Goal: Transaction & Acquisition: Book appointment/travel/reservation

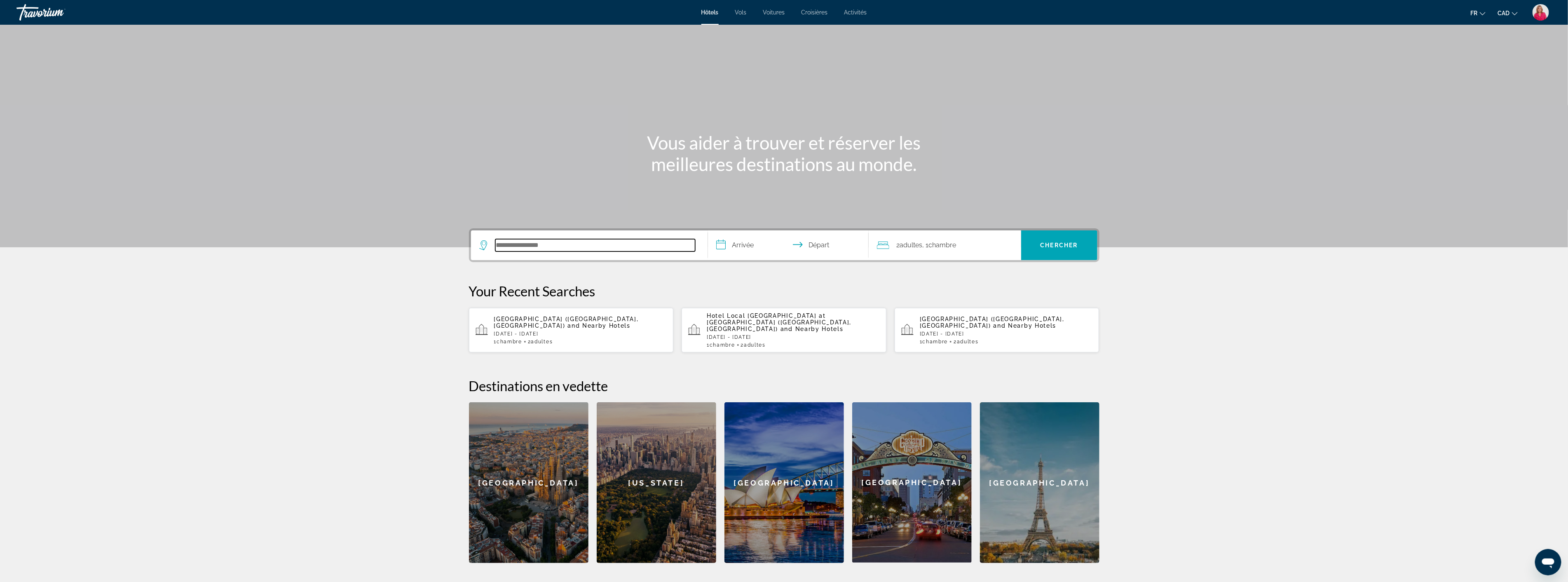
click at [545, 249] on input "Search hotel destination" at bounding box center [595, 245] width 200 height 12
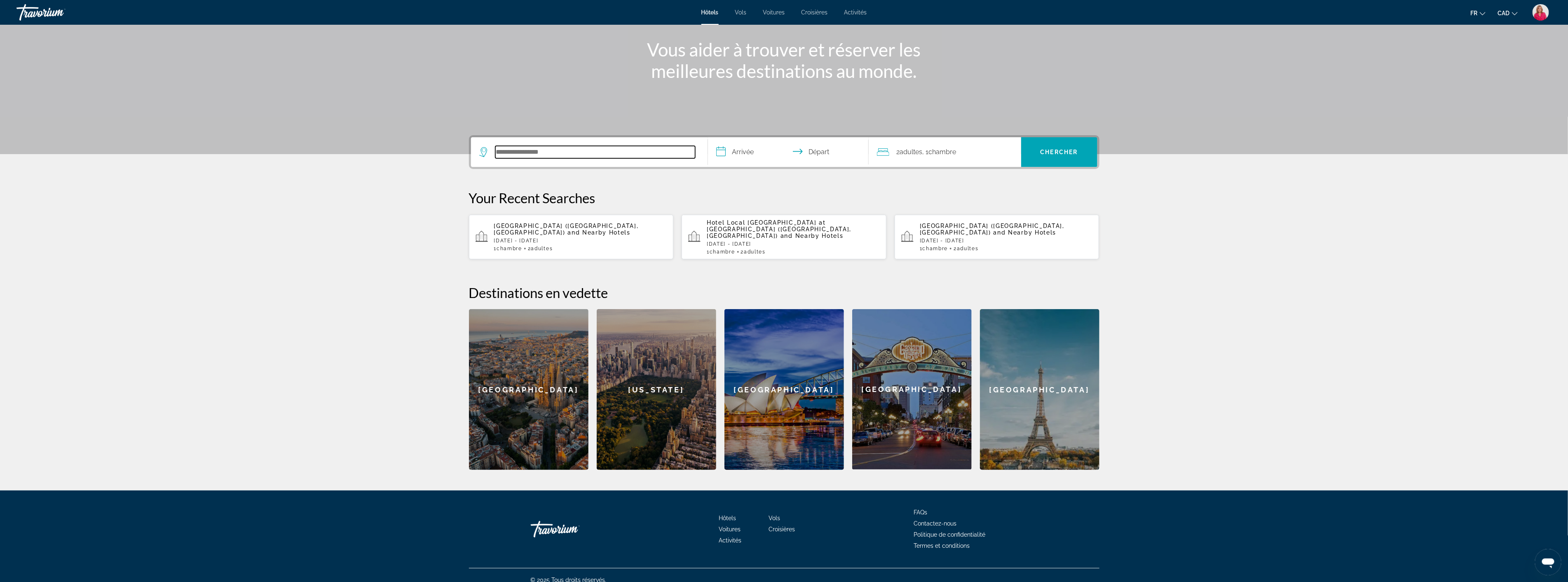
scroll to position [96, 0]
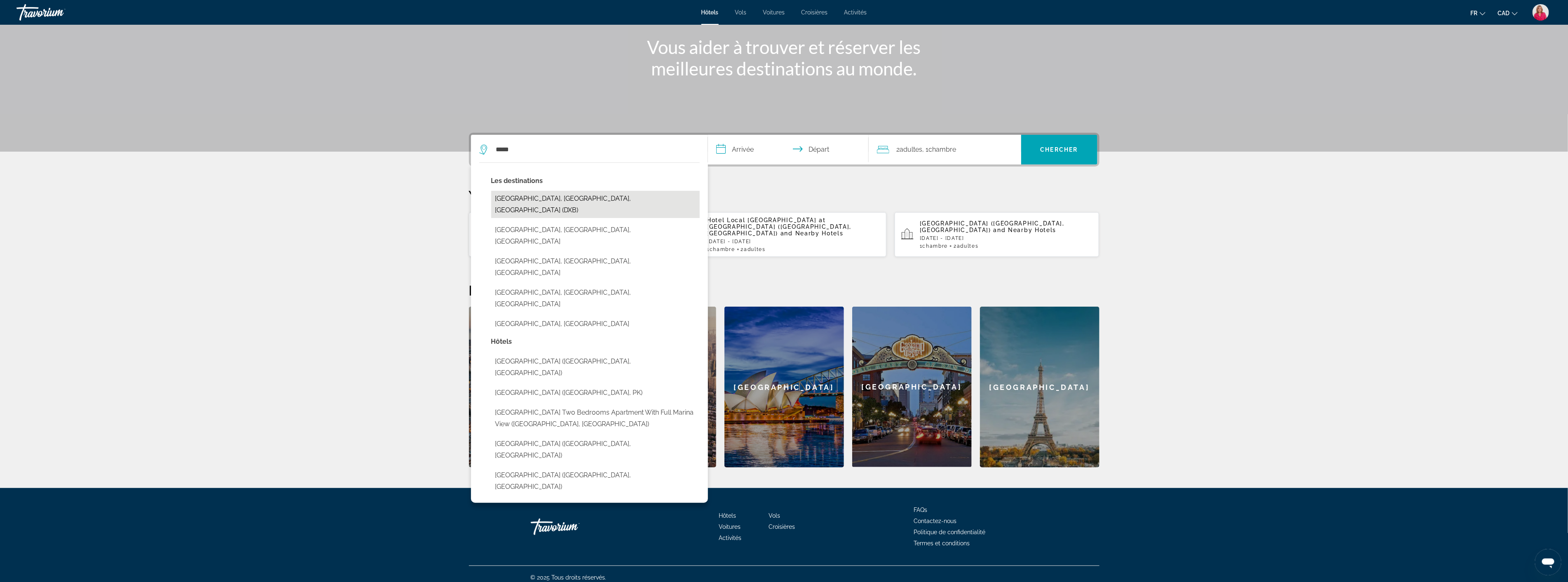
click at [617, 193] on button "[GEOGRAPHIC_DATA], [GEOGRAPHIC_DATA], [GEOGRAPHIC_DATA] (DXB)" at bounding box center [595, 204] width 209 height 27
type input "**********"
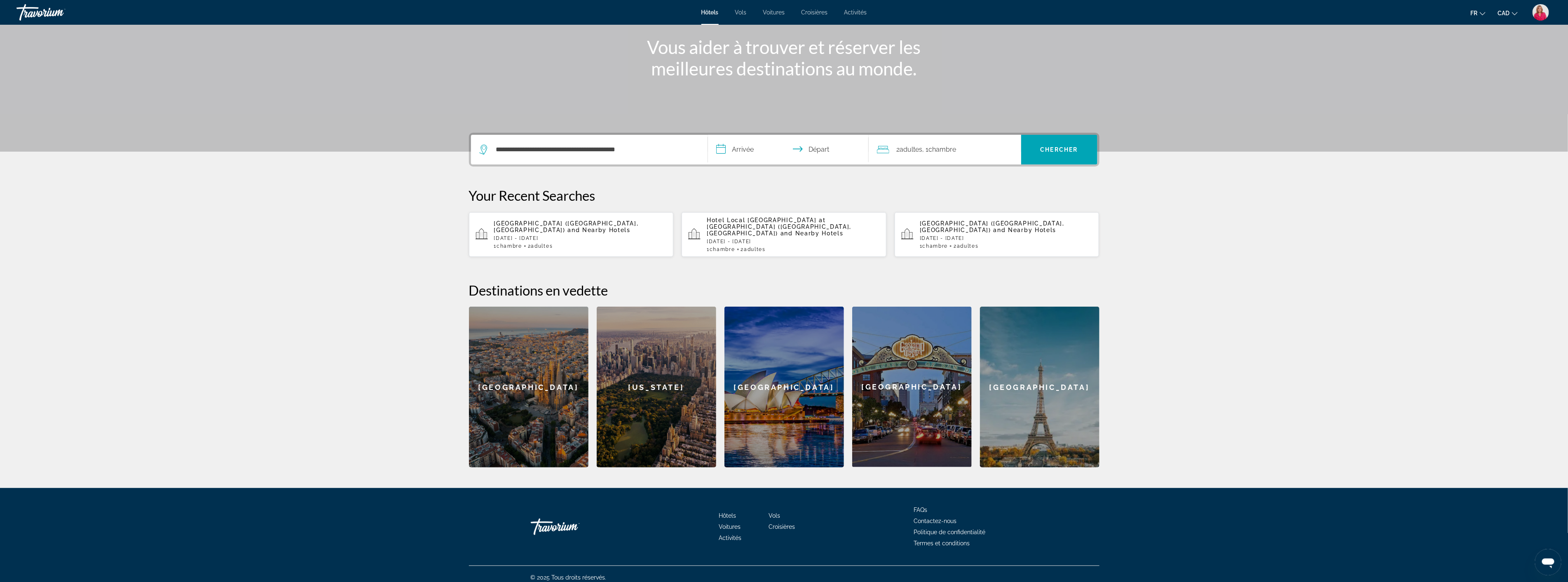
click at [758, 149] on input "**********" at bounding box center [789, 150] width 164 height 32
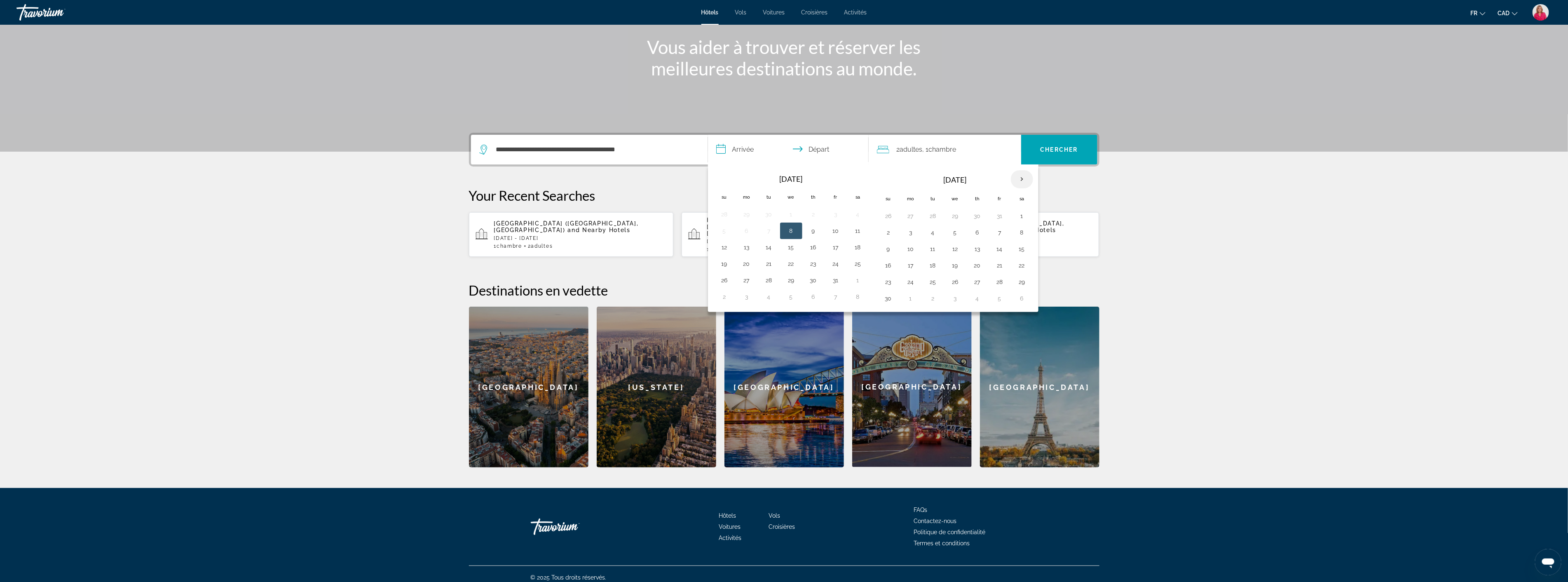
click at [1020, 180] on th "Next month" at bounding box center [1022, 180] width 23 height 18
click at [955, 217] on button "3" at bounding box center [955, 216] width 13 height 12
click at [933, 234] on button "9" at bounding box center [933, 232] width 13 height 12
type input "**********"
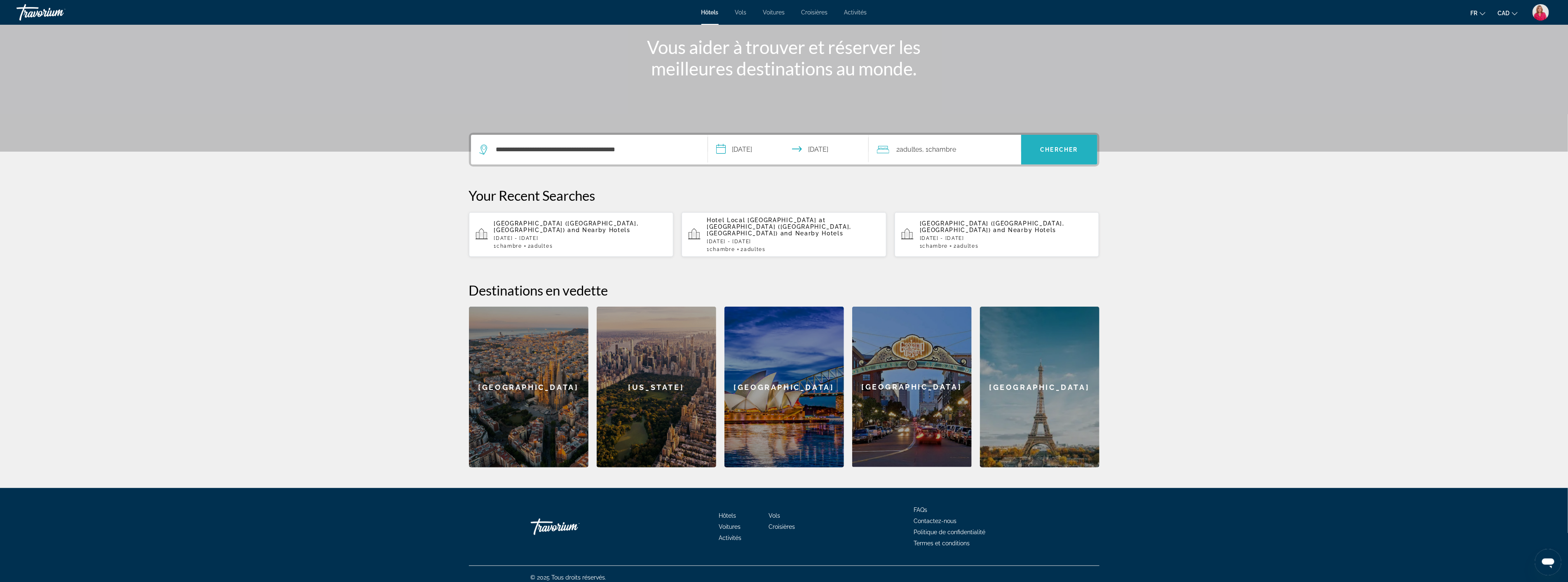
click at [1061, 147] on span "Chercher" at bounding box center [1059, 149] width 38 height 7
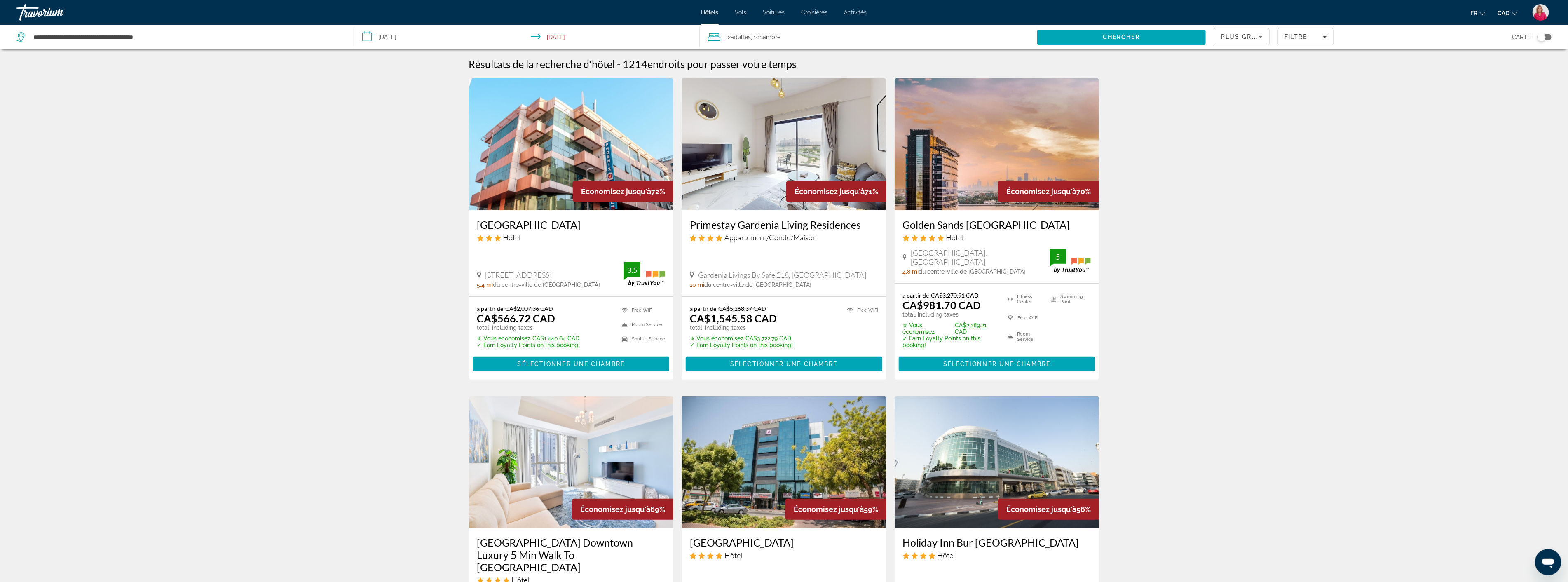
click at [956, 167] on img "Main content" at bounding box center [997, 144] width 205 height 132
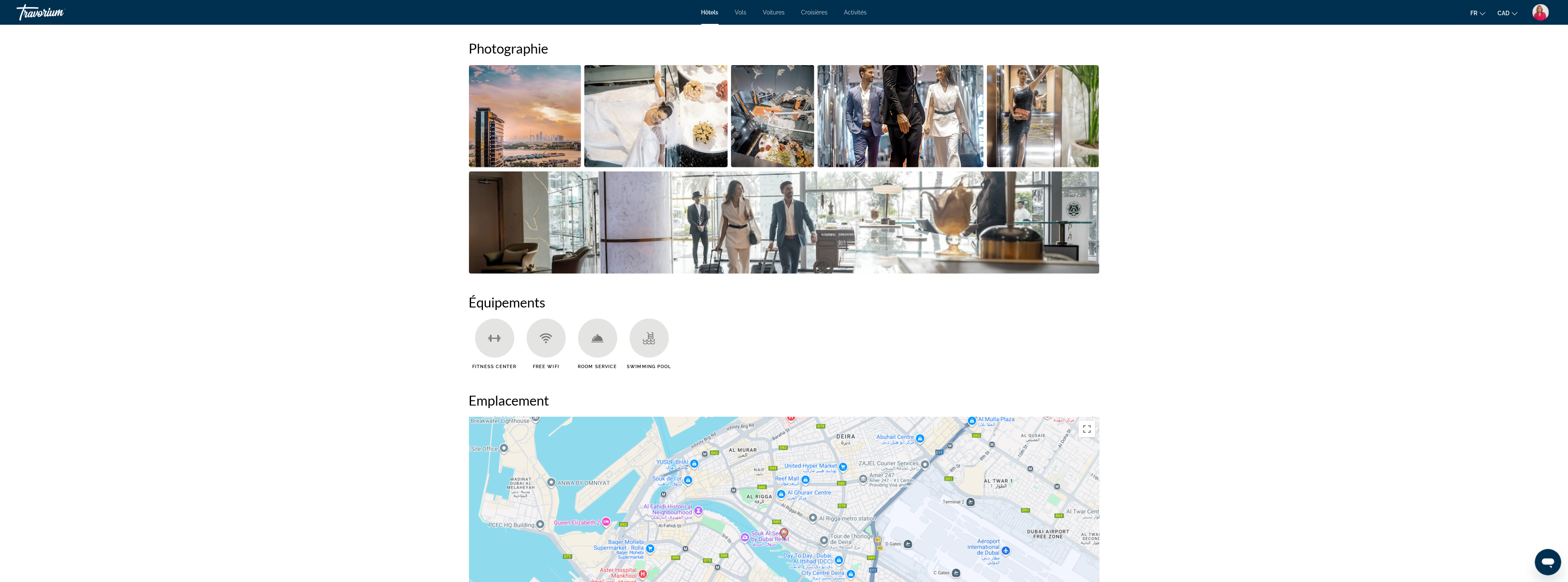
scroll to position [183, 0]
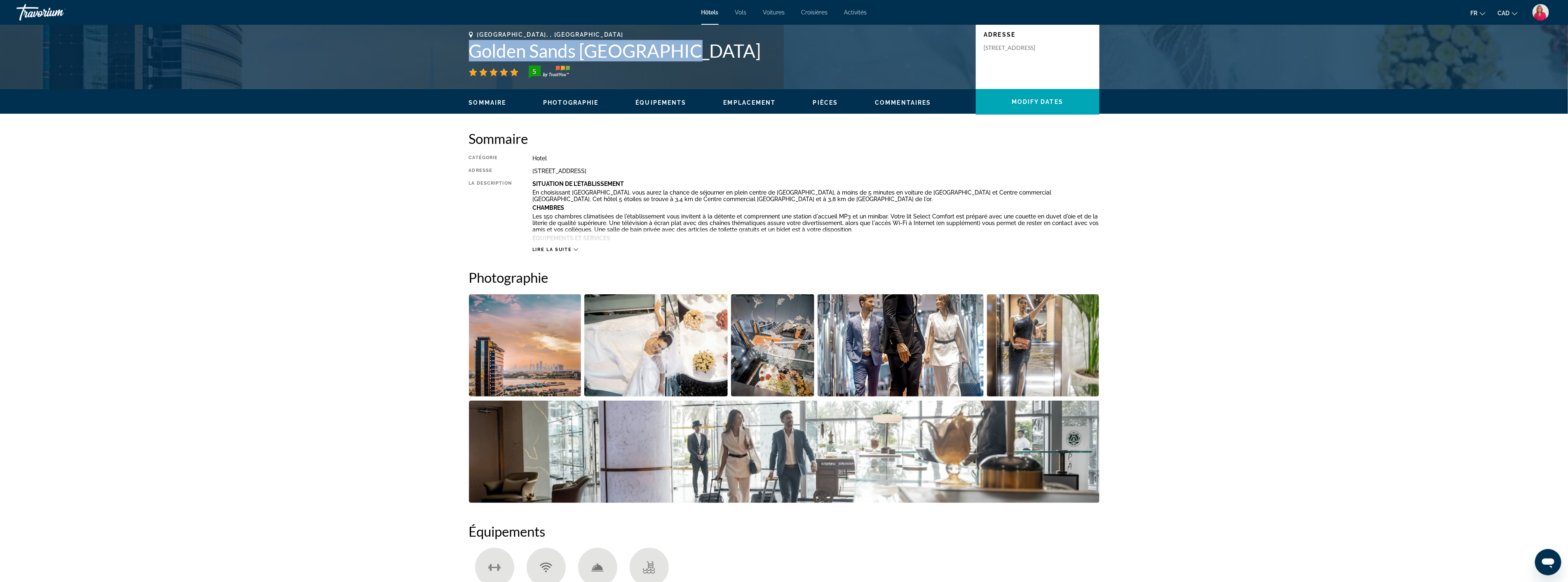
drag, startPoint x: 680, startPoint y: 51, endPoint x: 459, endPoint y: 58, distance: 221.1
click at [459, 58] on div "[GEOGRAPHIC_DATA], , [GEOGRAPHIC_DATA] [GEOGRAPHIC_DATA] [GEOGRAPHIC_DATA] [STR…" at bounding box center [784, 55] width 663 height 49
copy h1 "Golden Sands [GEOGRAPHIC_DATA]"
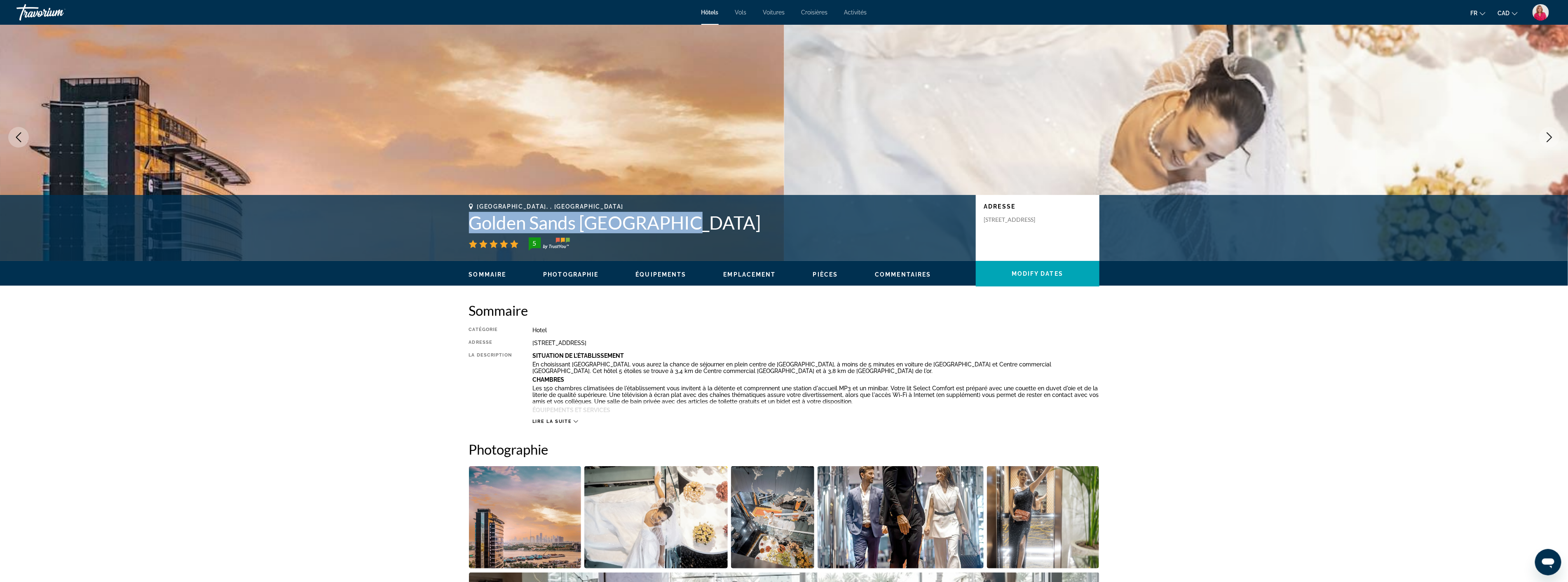
scroll to position [0, 0]
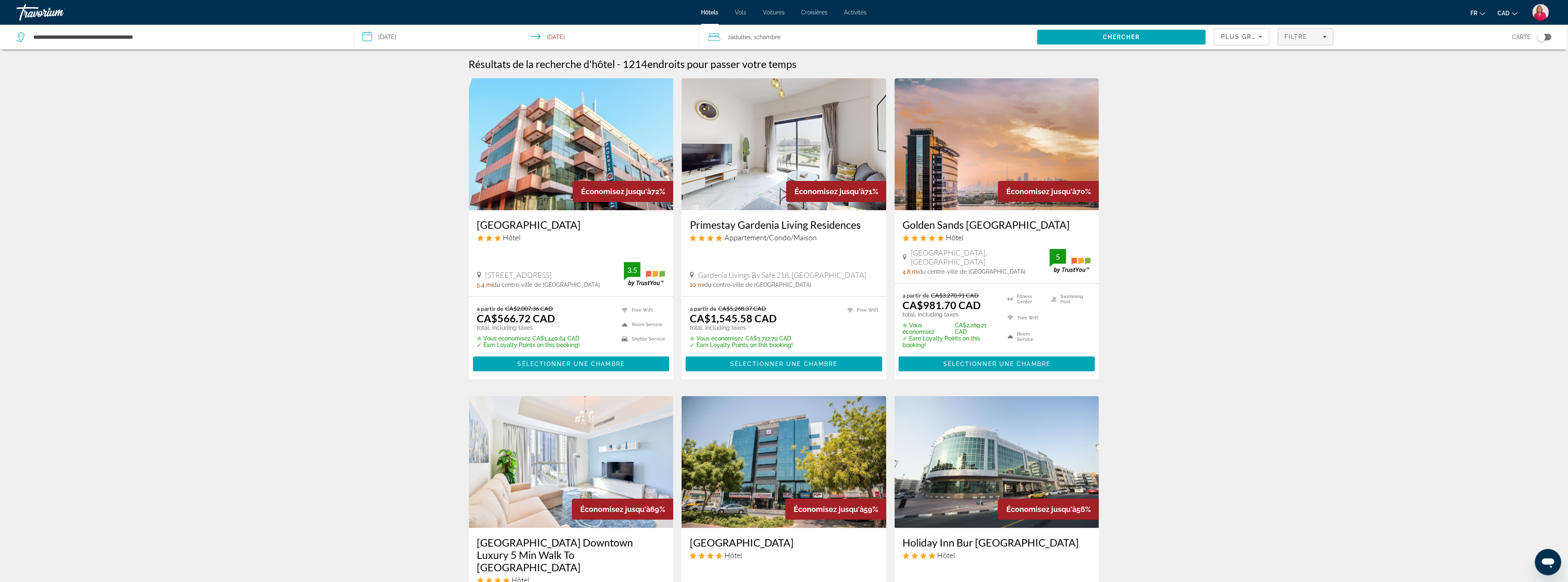
click at [1323, 37] on icon "Filters" at bounding box center [1325, 37] width 4 height 4
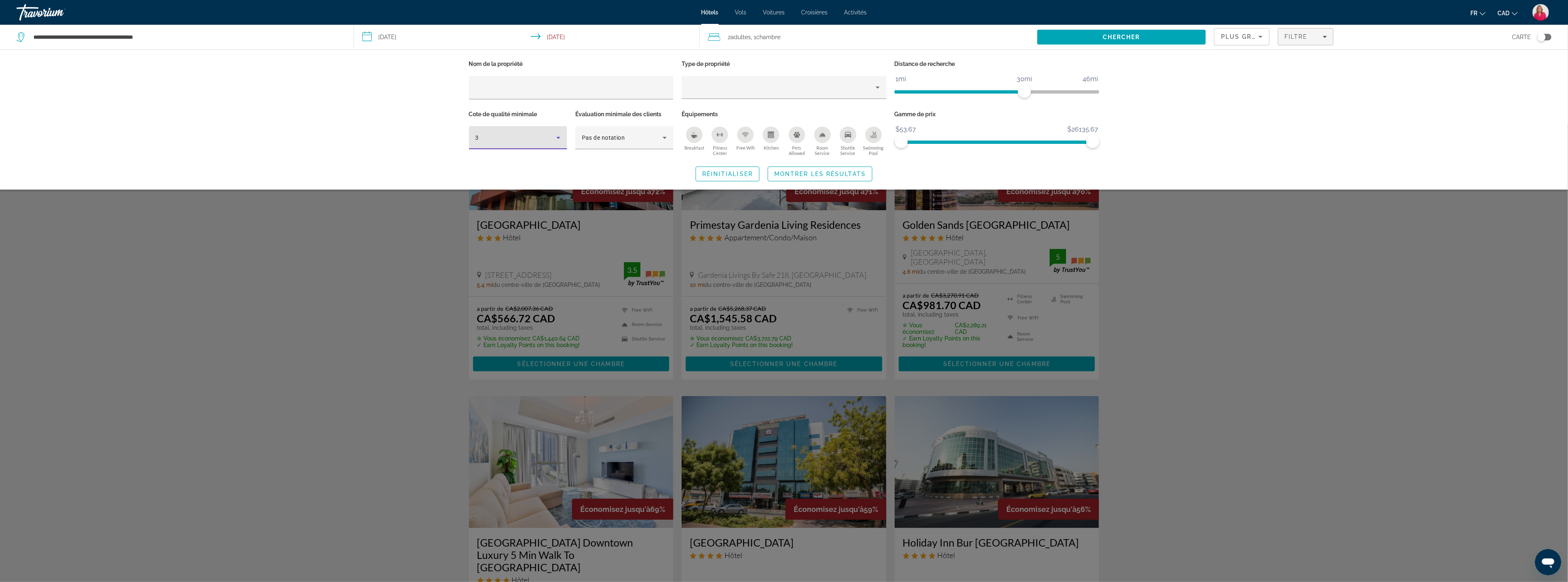
click at [541, 137] on div "3" at bounding box center [516, 138] width 81 height 10
click at [505, 201] on mat-option "5" at bounding box center [517, 202] width 98 height 19
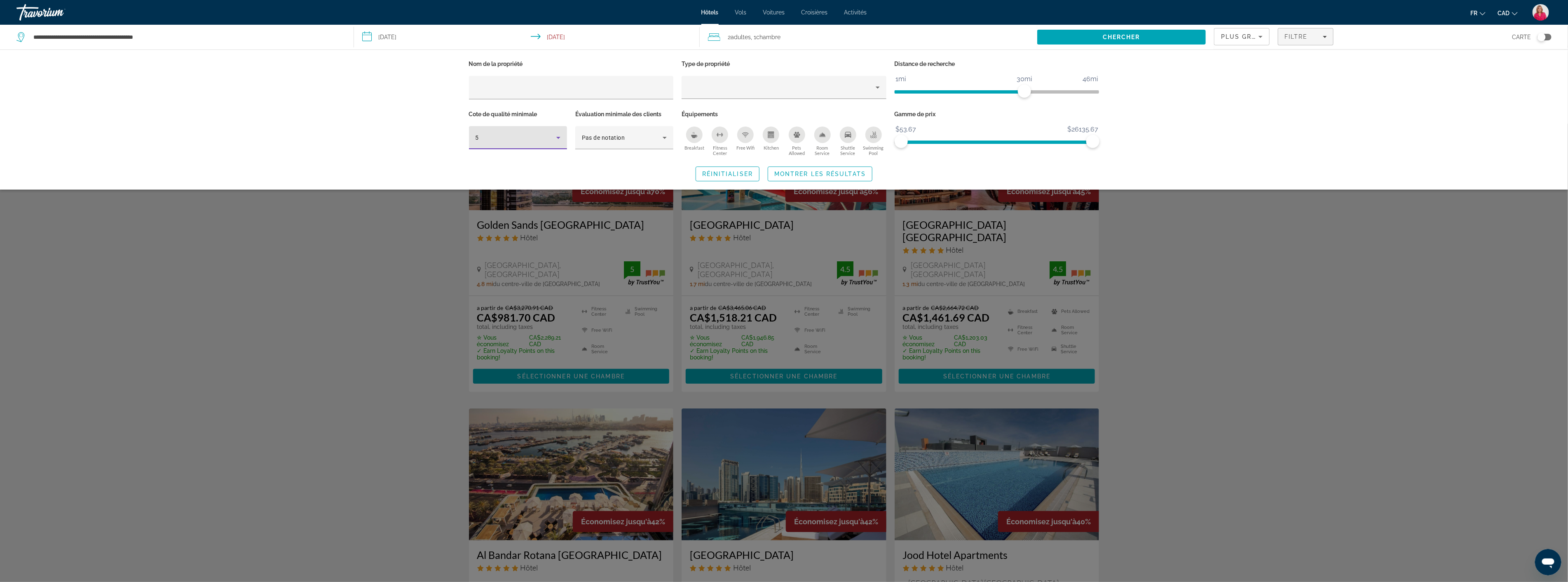
click at [1294, 229] on div "Search widget" at bounding box center [784, 352] width 1568 height 458
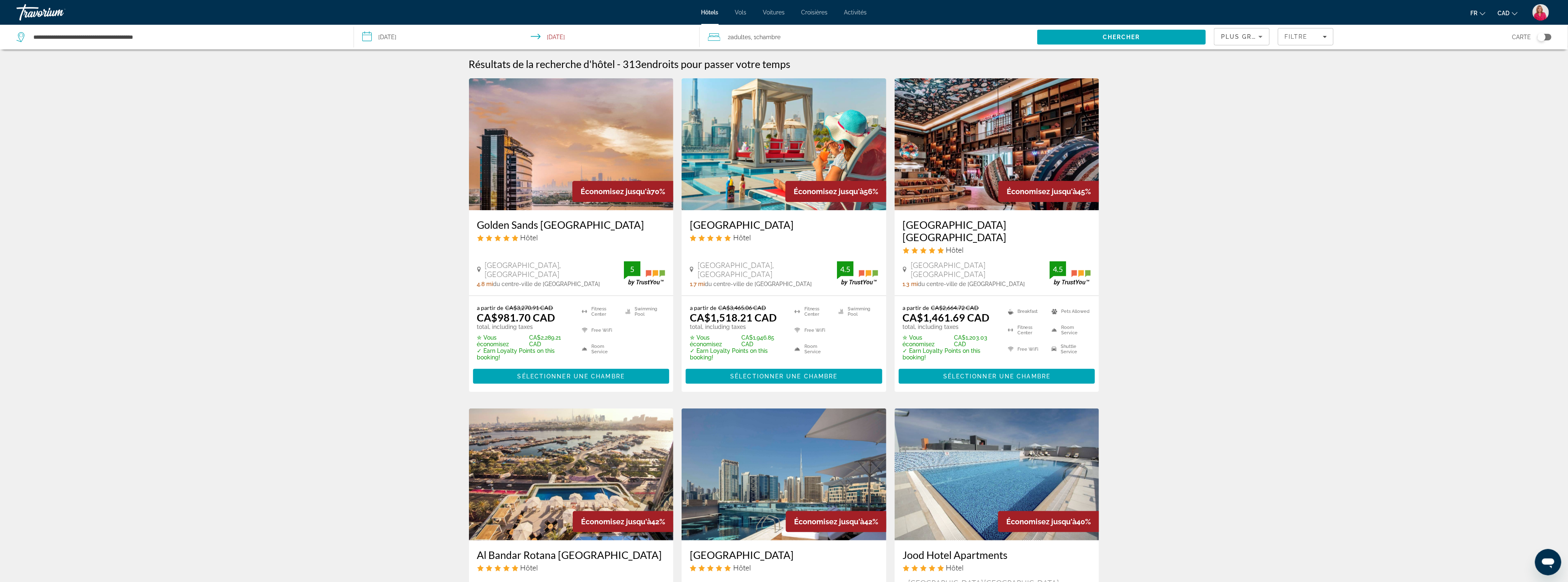
click at [768, 154] on img "Main content" at bounding box center [784, 144] width 205 height 132
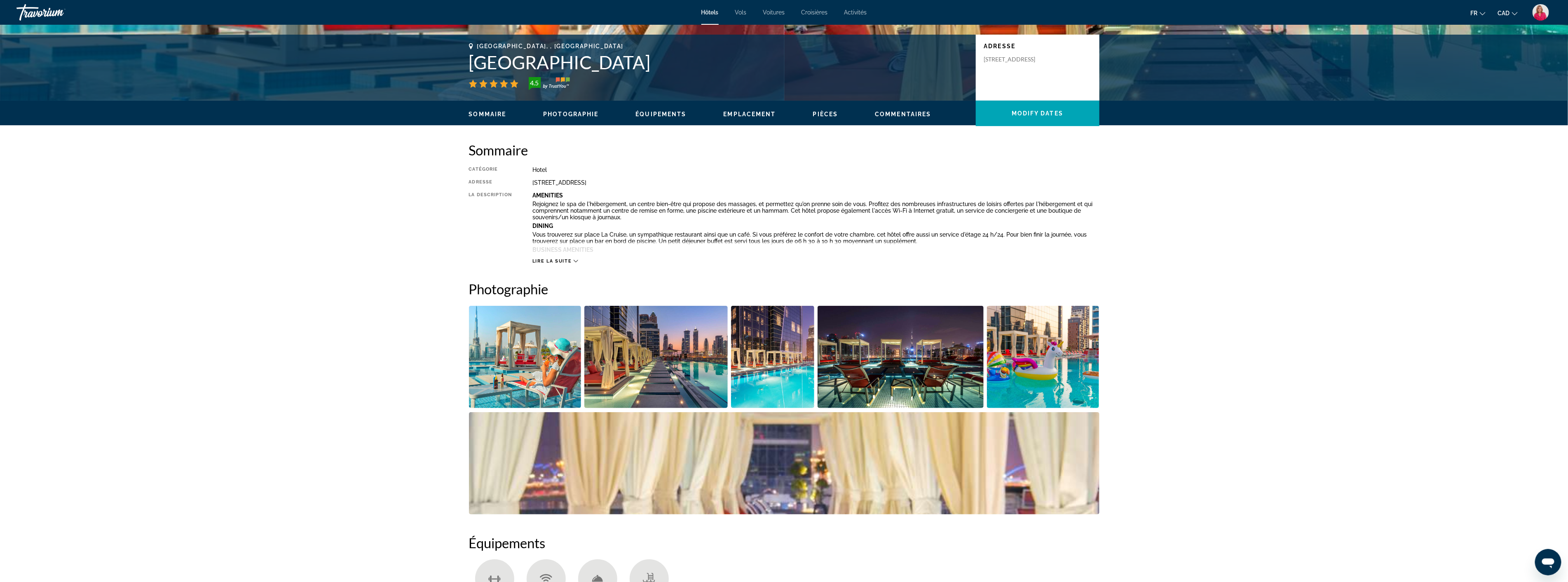
scroll to position [183, 0]
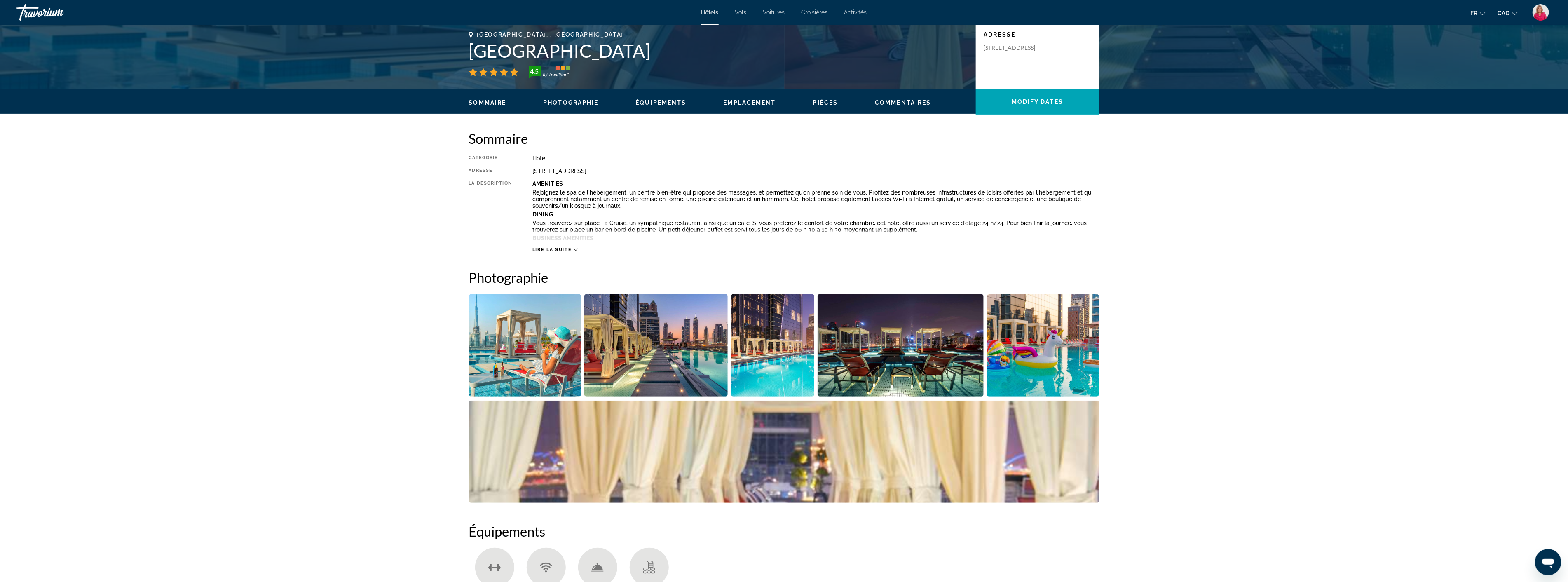
click at [654, 364] on img "Open full-screen image slider" at bounding box center [656, 345] width 144 height 102
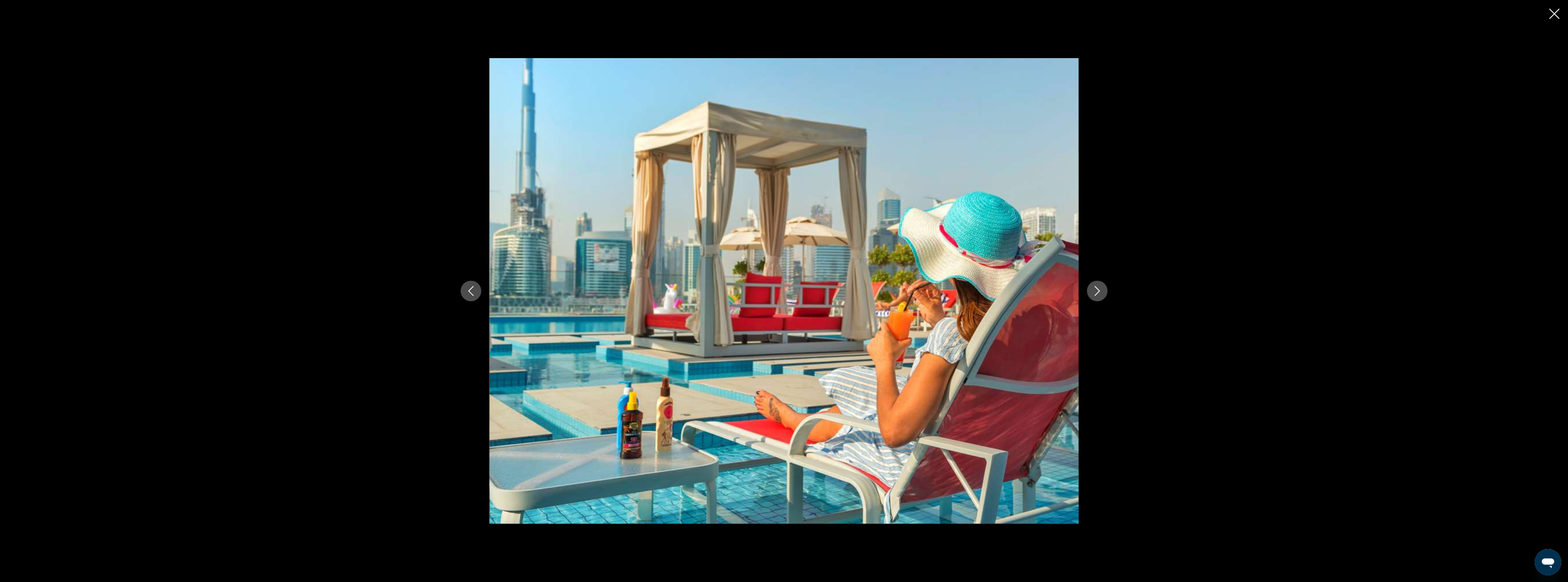
click at [1101, 292] on icon "Next image" at bounding box center [1097, 291] width 10 height 10
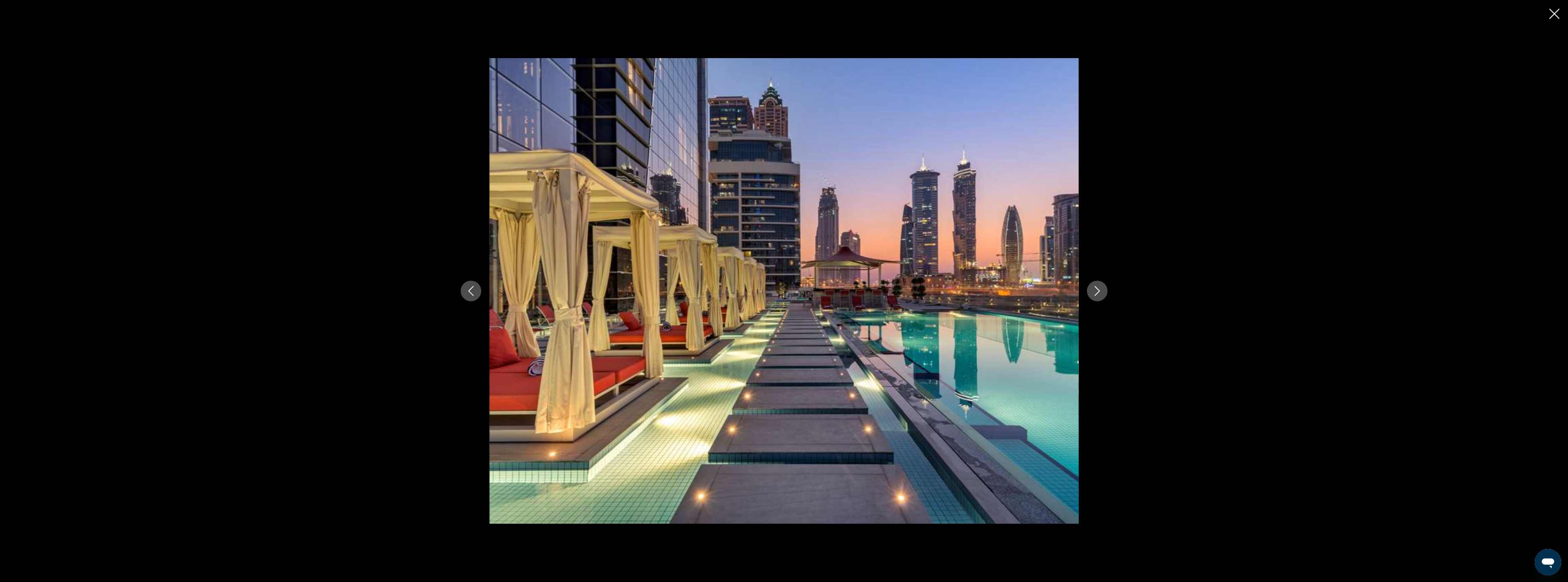
click at [1101, 292] on icon "Next image" at bounding box center [1097, 291] width 10 height 10
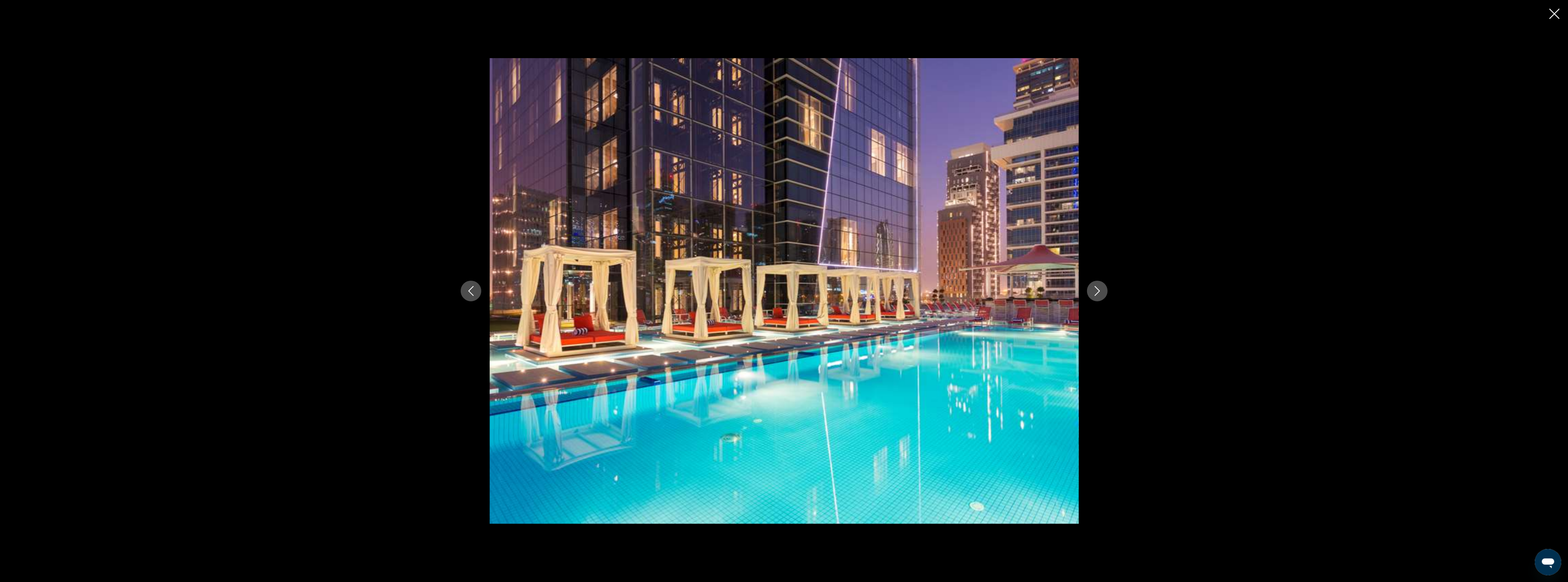
click at [1101, 292] on icon "Next image" at bounding box center [1097, 291] width 10 height 10
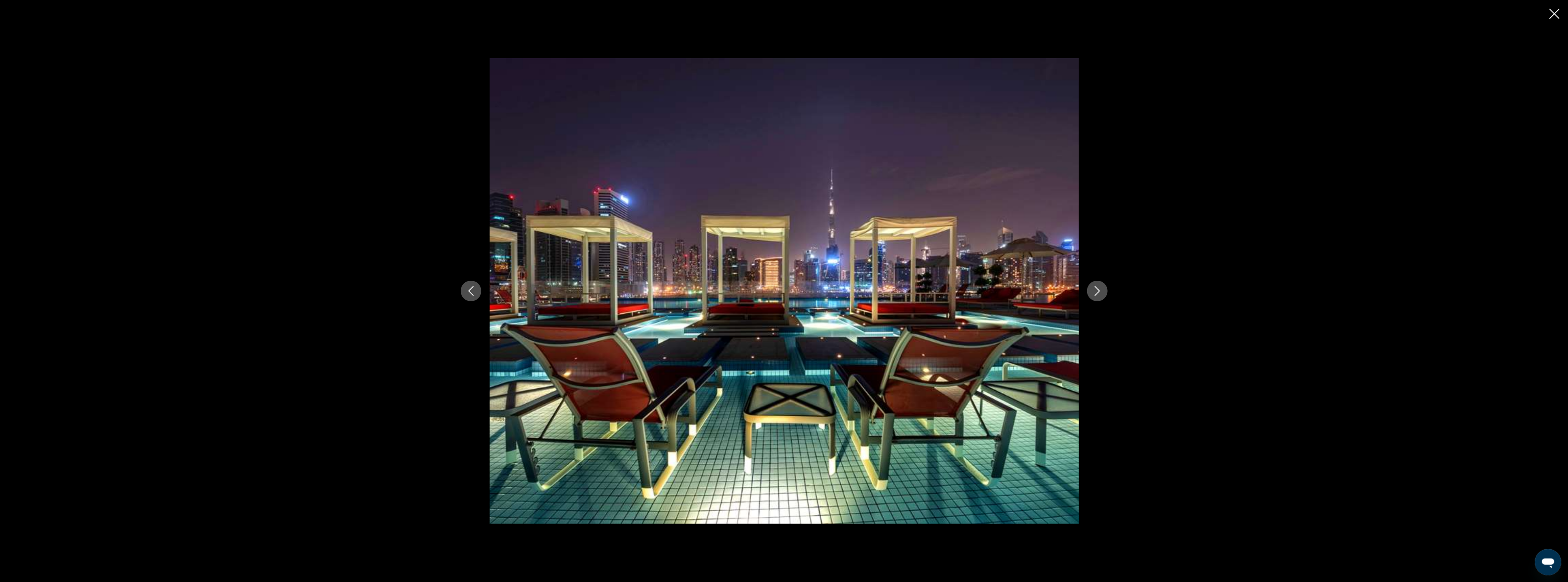
click at [1101, 292] on icon "Next image" at bounding box center [1097, 291] width 10 height 10
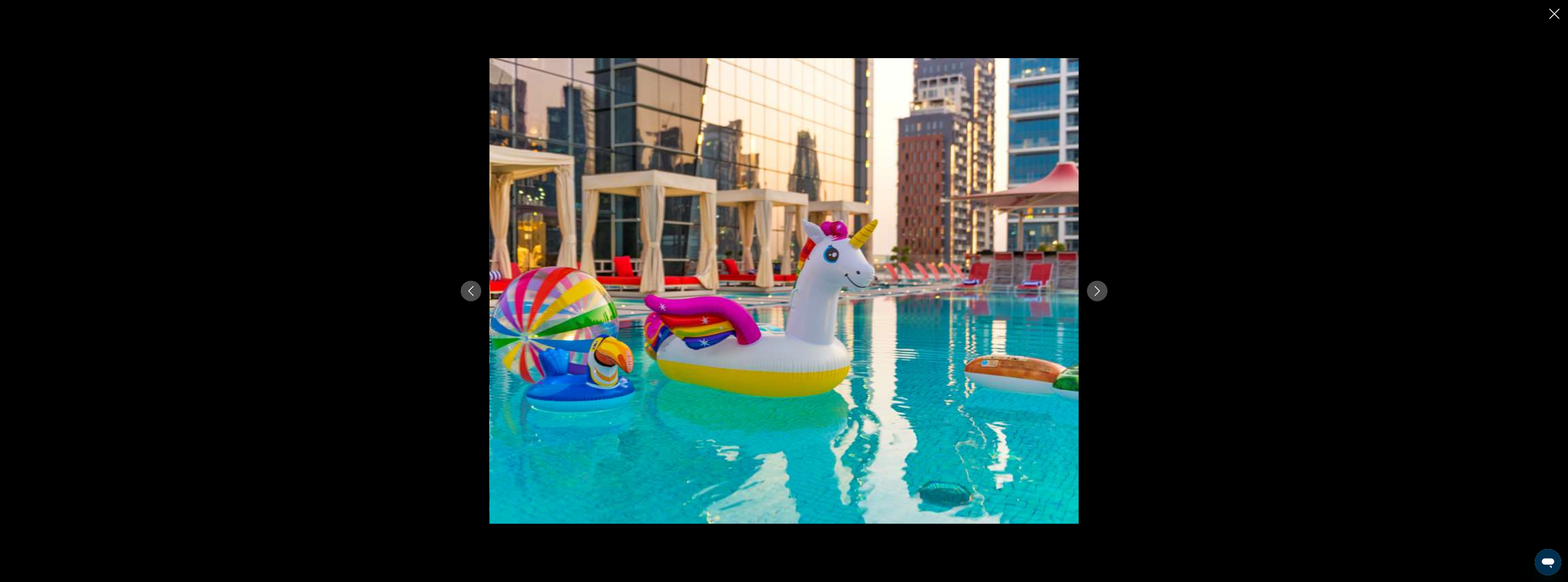
click at [1101, 292] on icon "Next image" at bounding box center [1097, 291] width 10 height 10
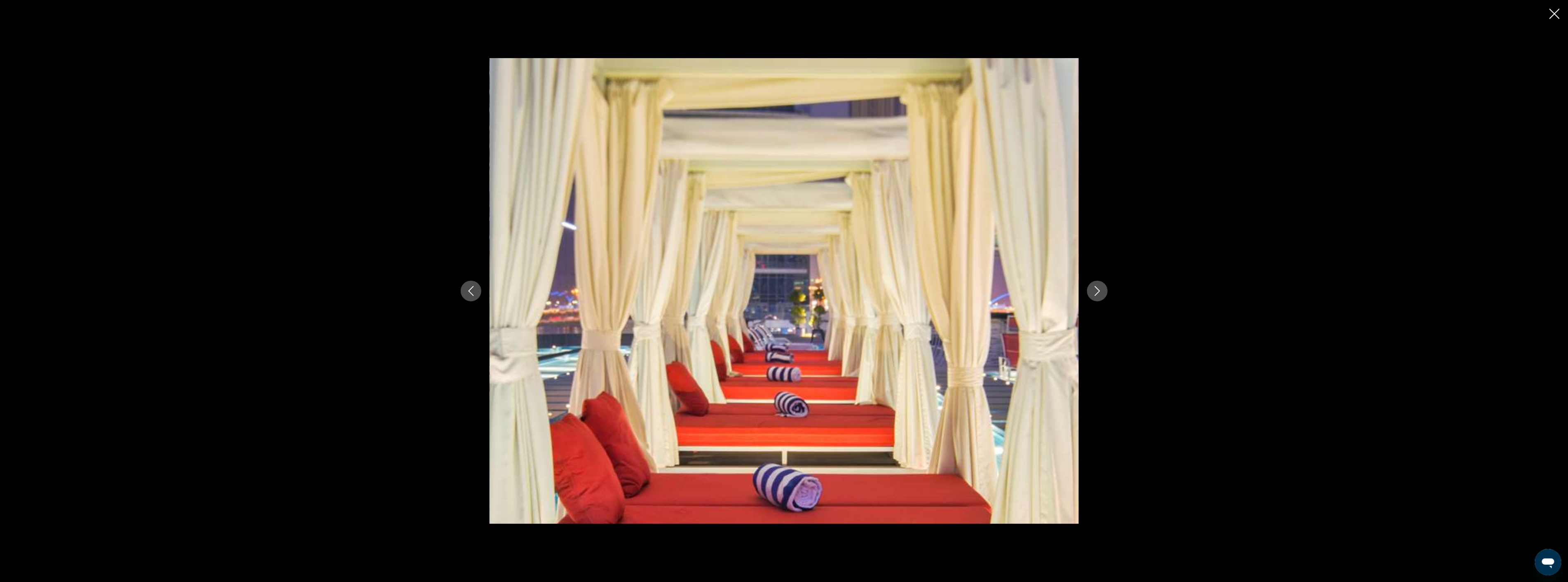
click at [1101, 292] on icon "Next image" at bounding box center [1097, 291] width 10 height 10
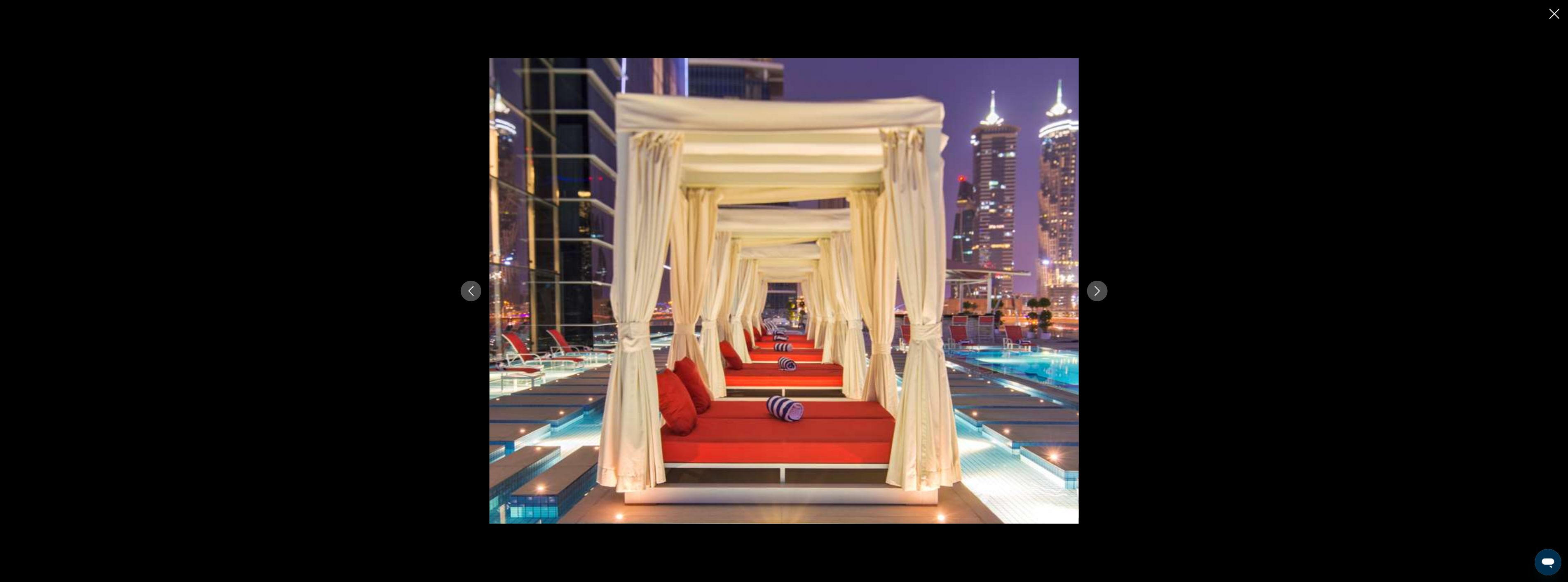
click at [1101, 292] on icon "Next image" at bounding box center [1097, 291] width 10 height 10
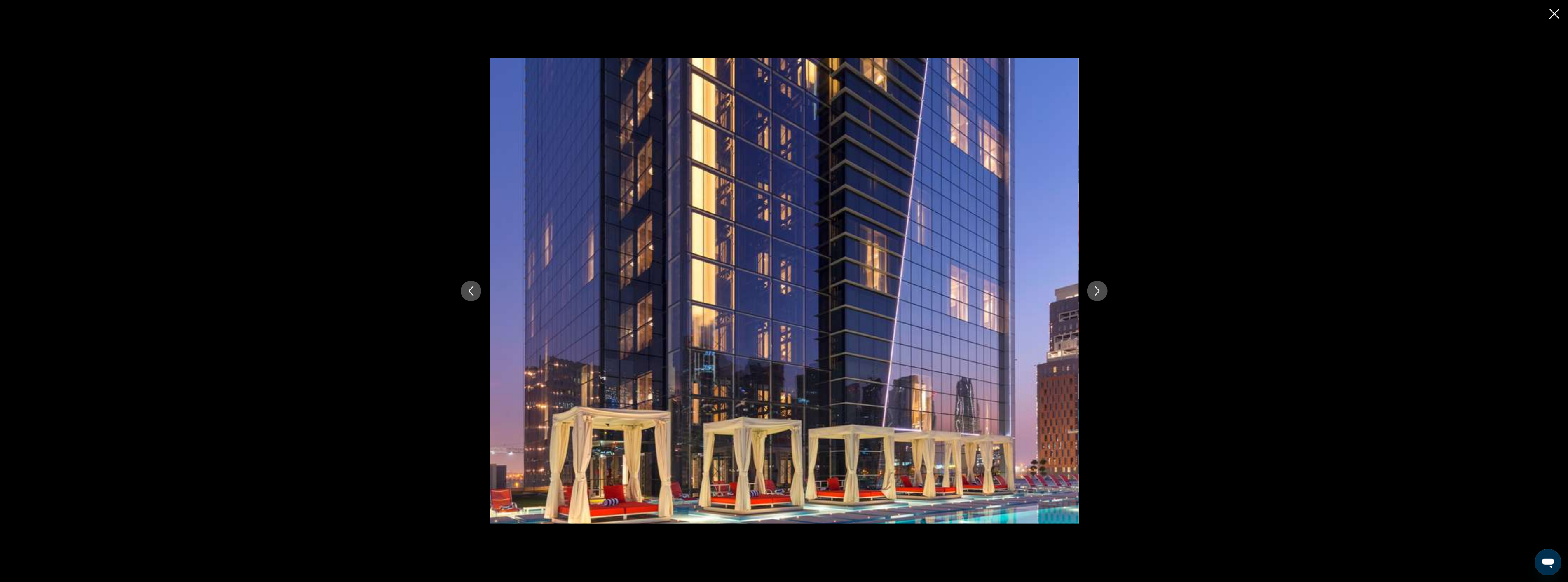
click at [1101, 292] on icon "Next image" at bounding box center [1097, 291] width 10 height 10
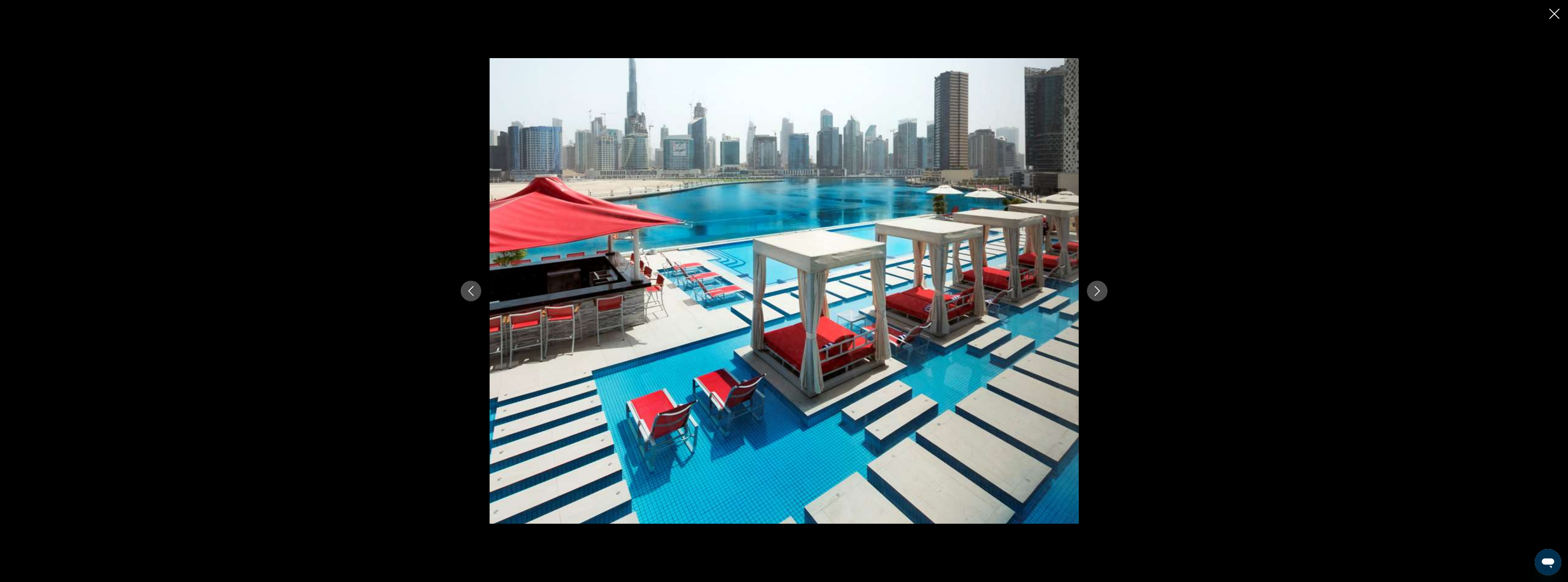
click at [1101, 292] on icon "Next image" at bounding box center [1097, 291] width 10 height 10
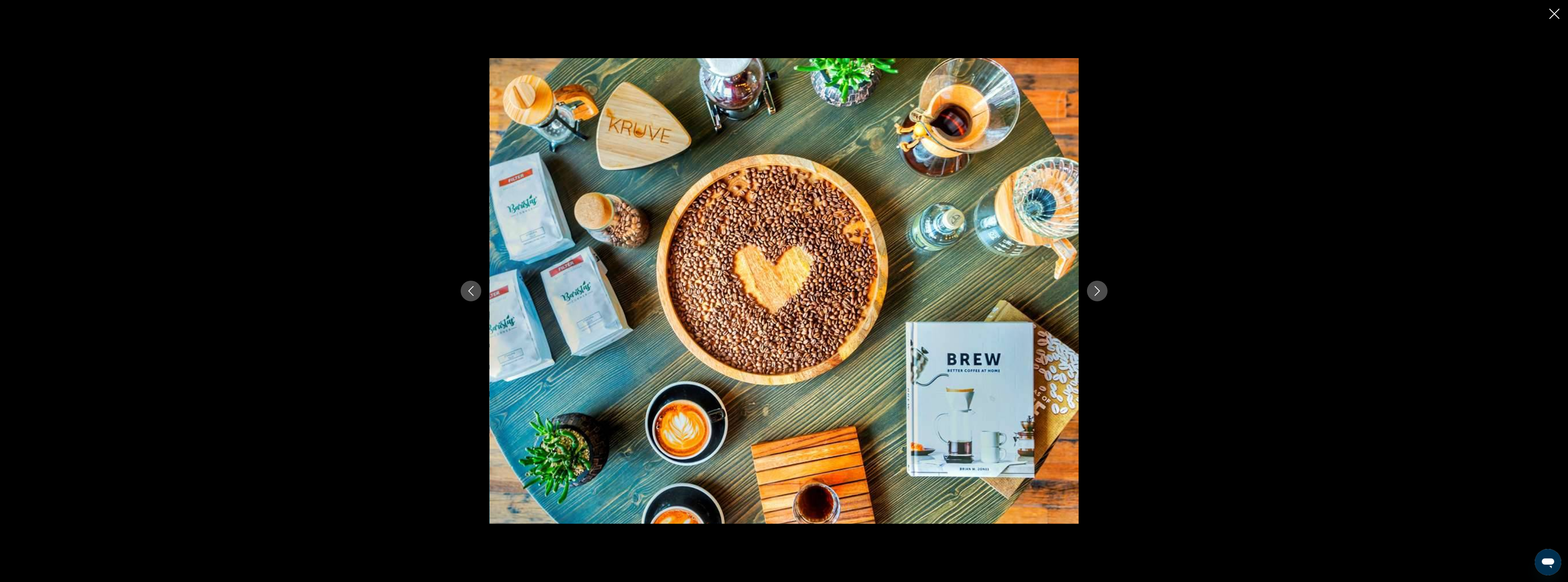
click at [1101, 292] on icon "Next image" at bounding box center [1097, 291] width 10 height 10
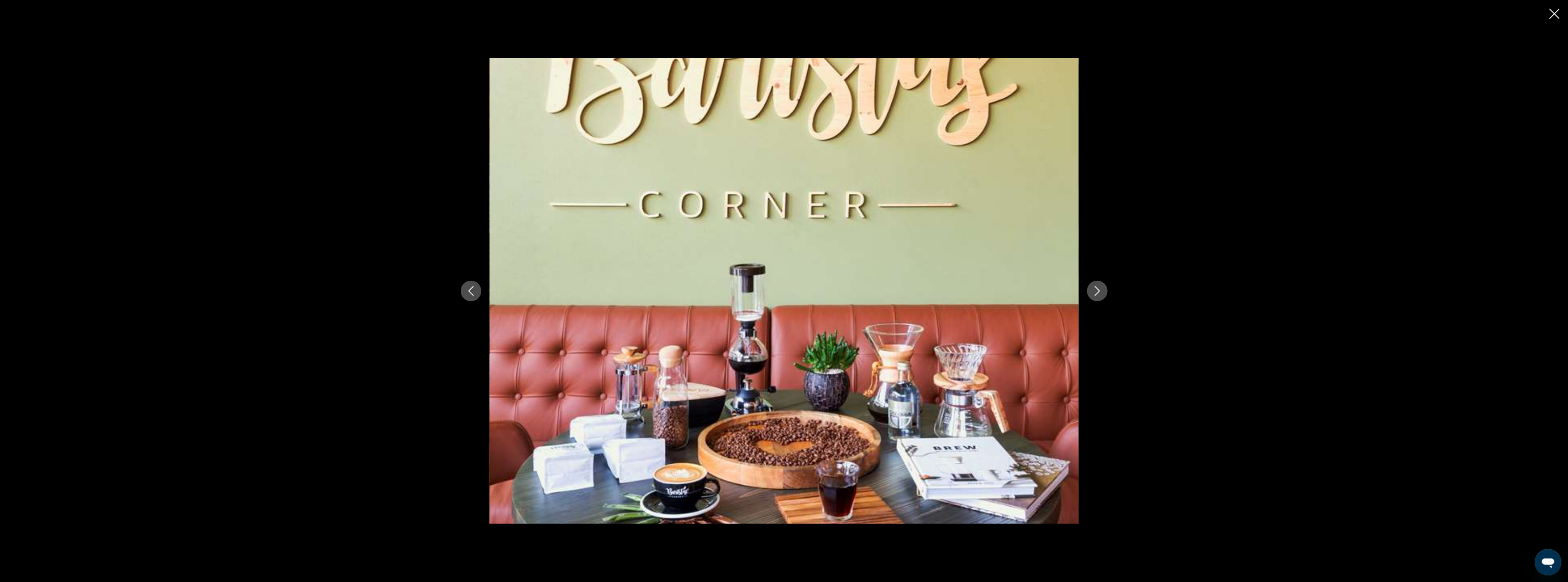
click at [1101, 292] on icon "Next image" at bounding box center [1097, 291] width 10 height 10
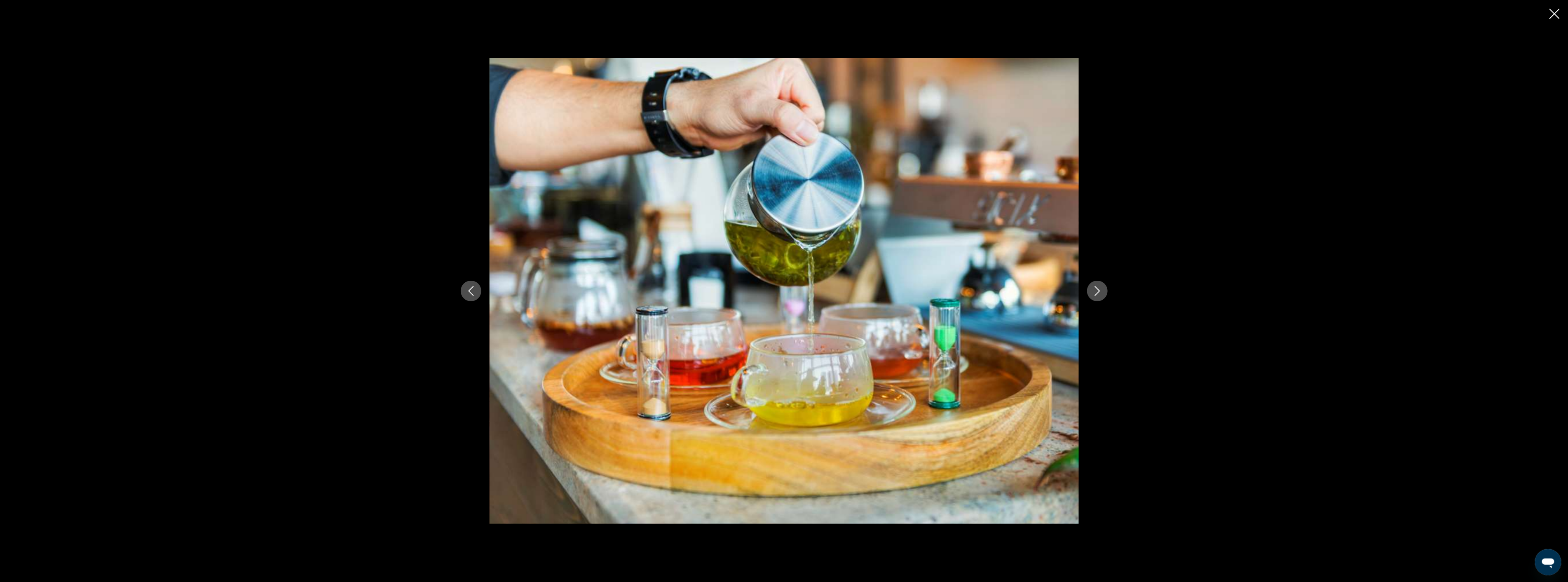
click at [1101, 292] on icon "Next image" at bounding box center [1097, 291] width 10 height 10
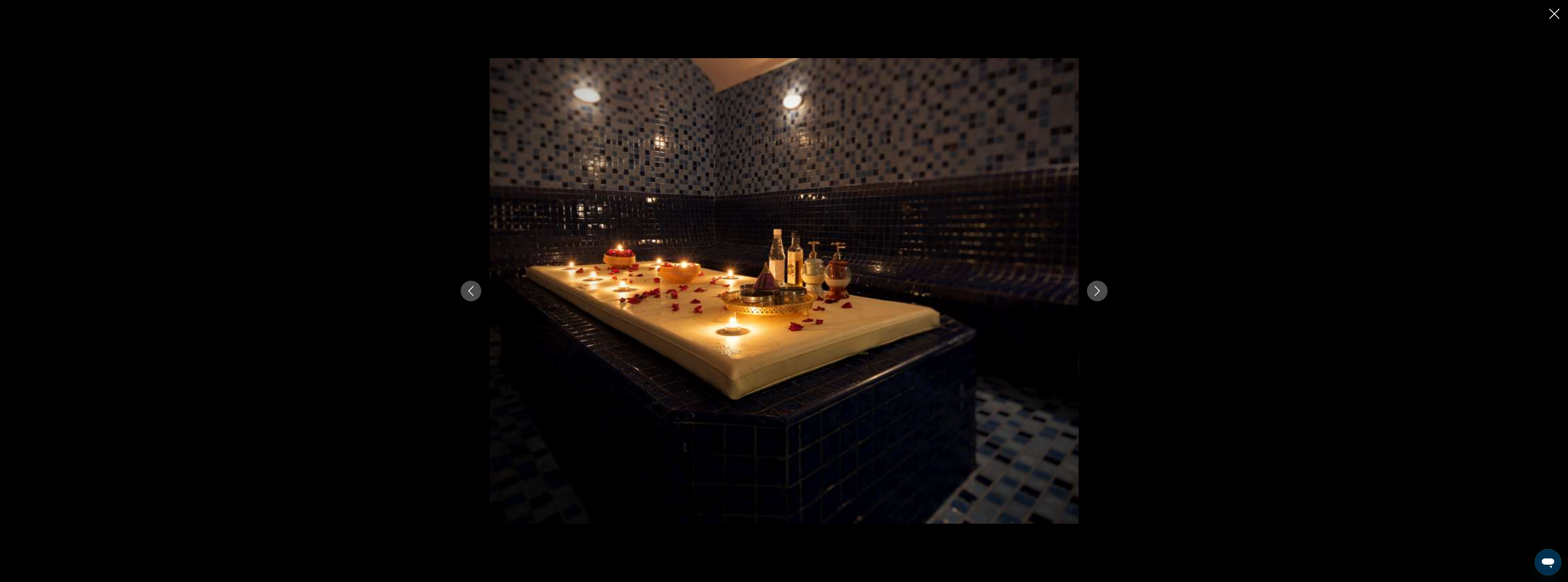
click at [1101, 292] on icon "Next image" at bounding box center [1097, 291] width 10 height 10
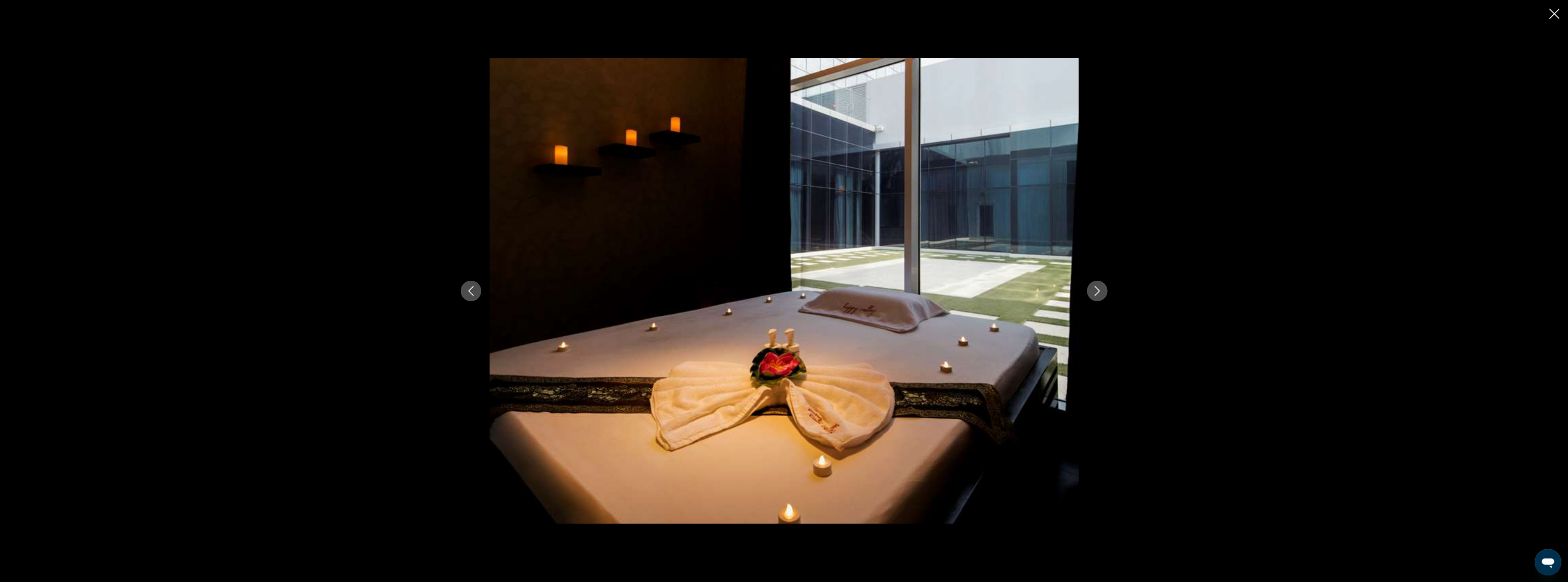
click at [1101, 292] on icon "Next image" at bounding box center [1097, 291] width 10 height 10
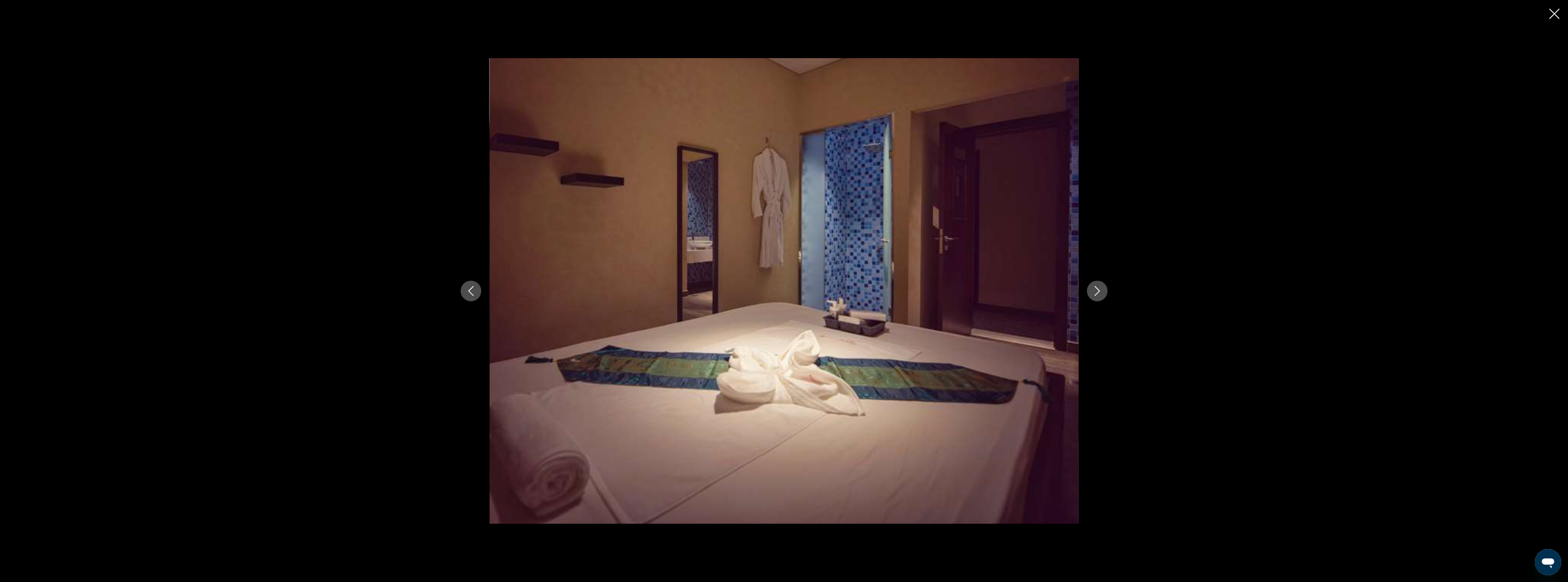
click at [1101, 292] on icon "Next image" at bounding box center [1097, 291] width 10 height 10
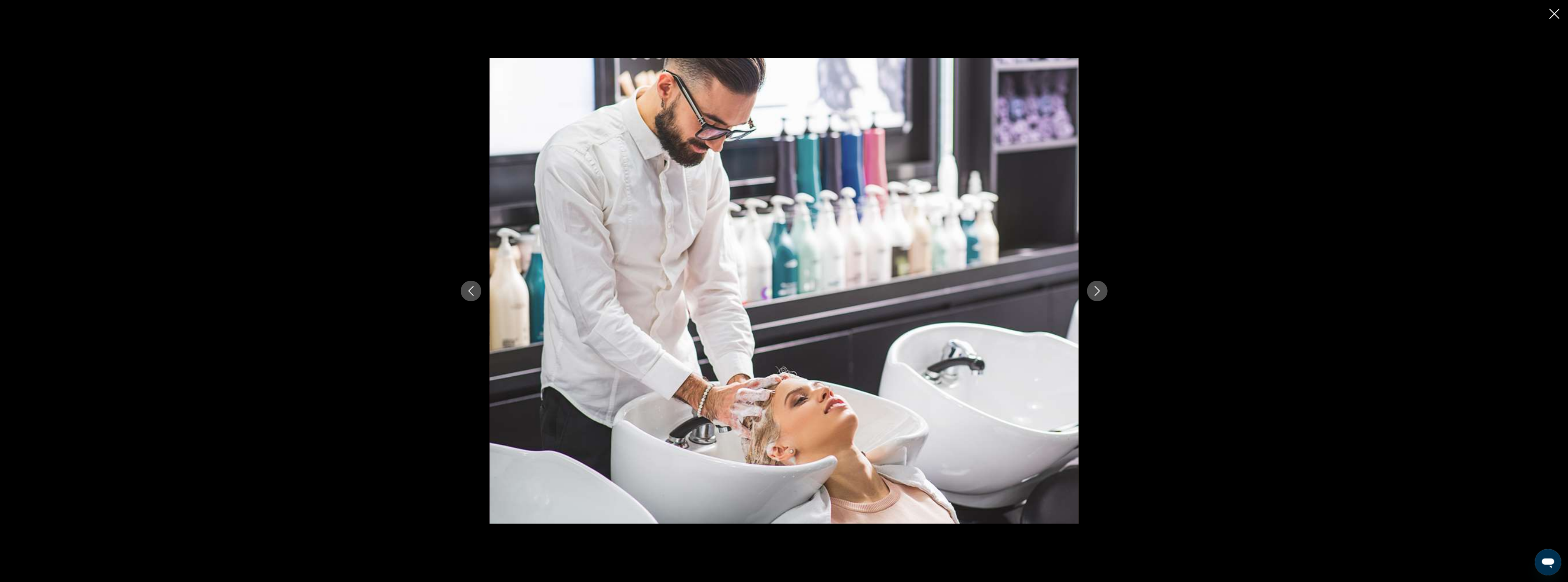
click at [1101, 292] on icon "Next image" at bounding box center [1097, 291] width 10 height 10
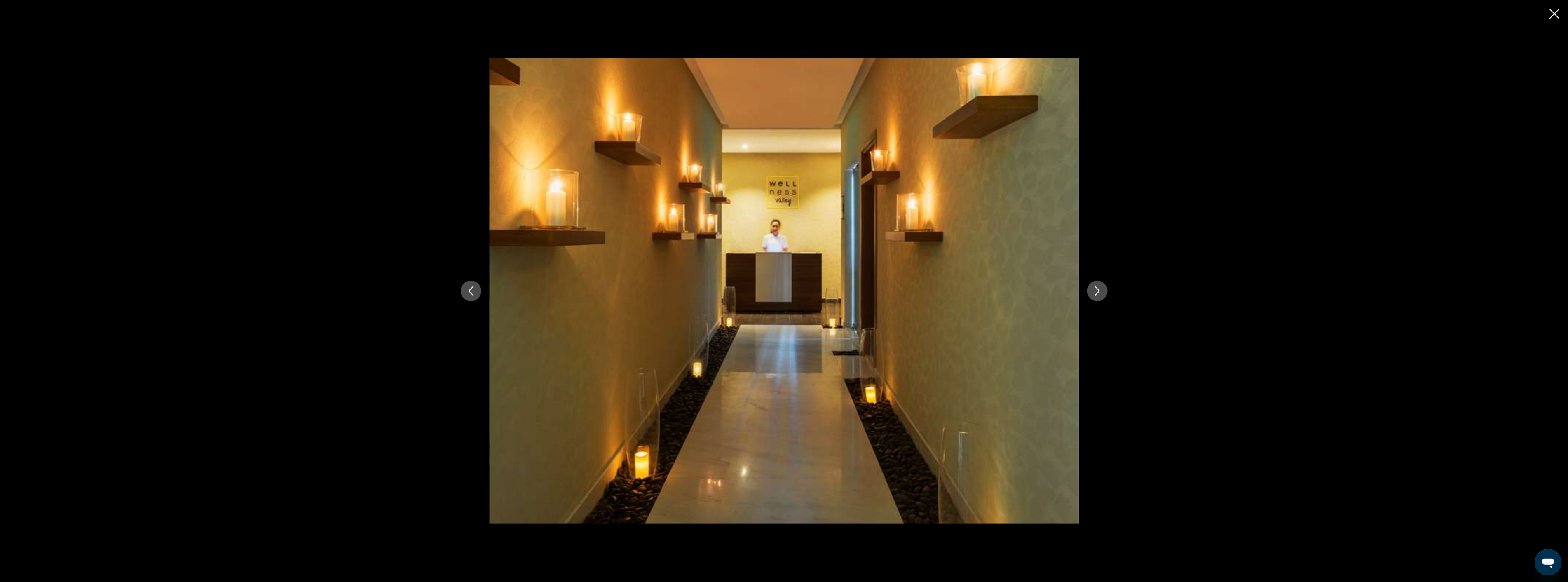
click at [1101, 292] on icon "Next image" at bounding box center [1097, 291] width 10 height 10
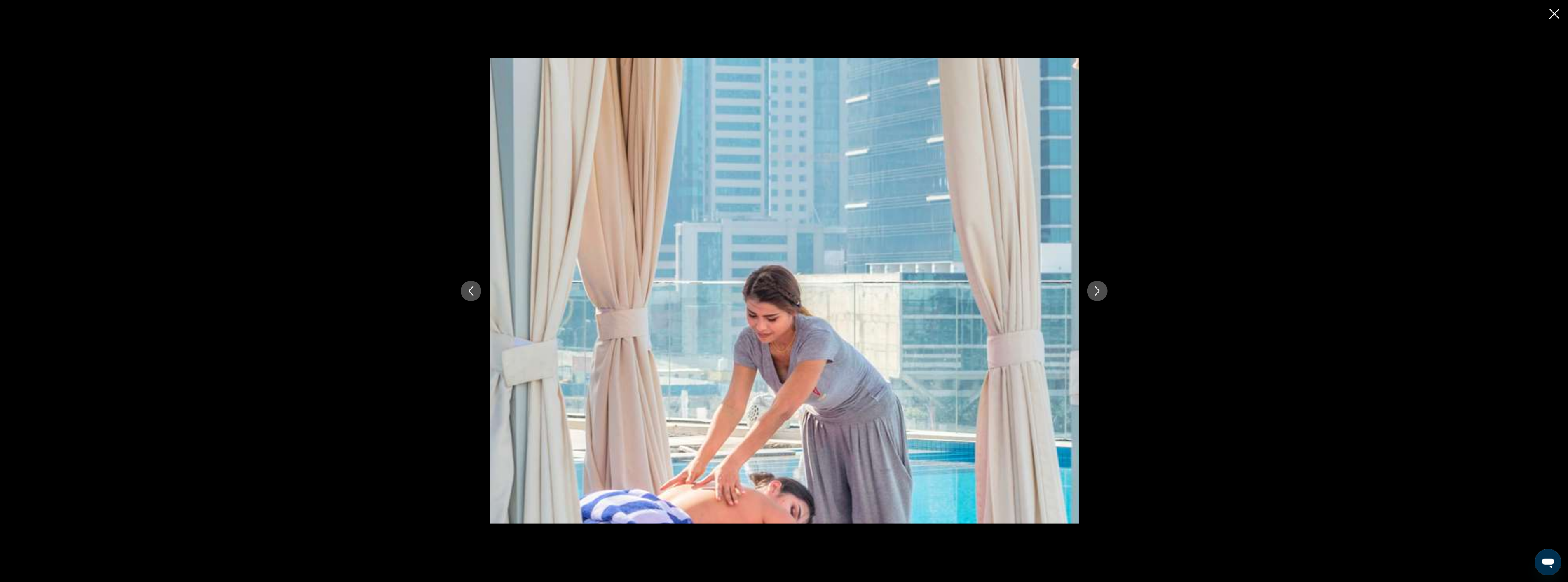
click at [1101, 292] on icon "Next image" at bounding box center [1097, 291] width 10 height 10
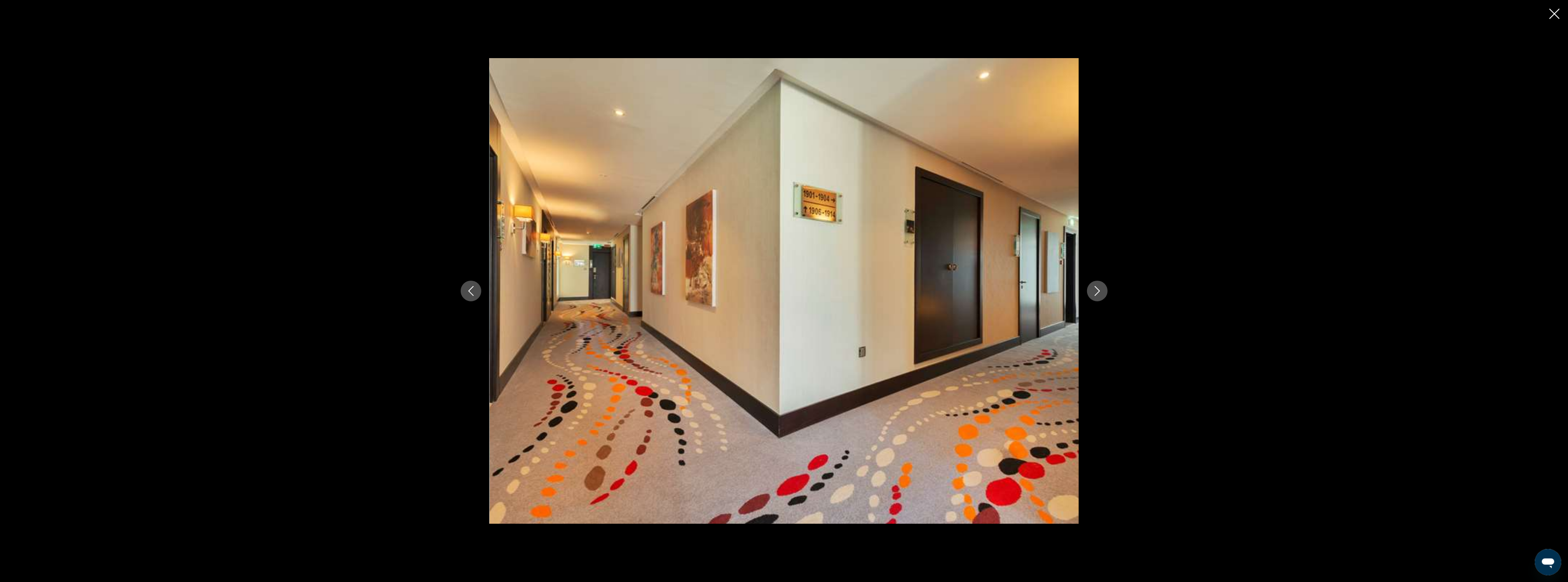
click at [1101, 292] on icon "Next image" at bounding box center [1097, 291] width 10 height 10
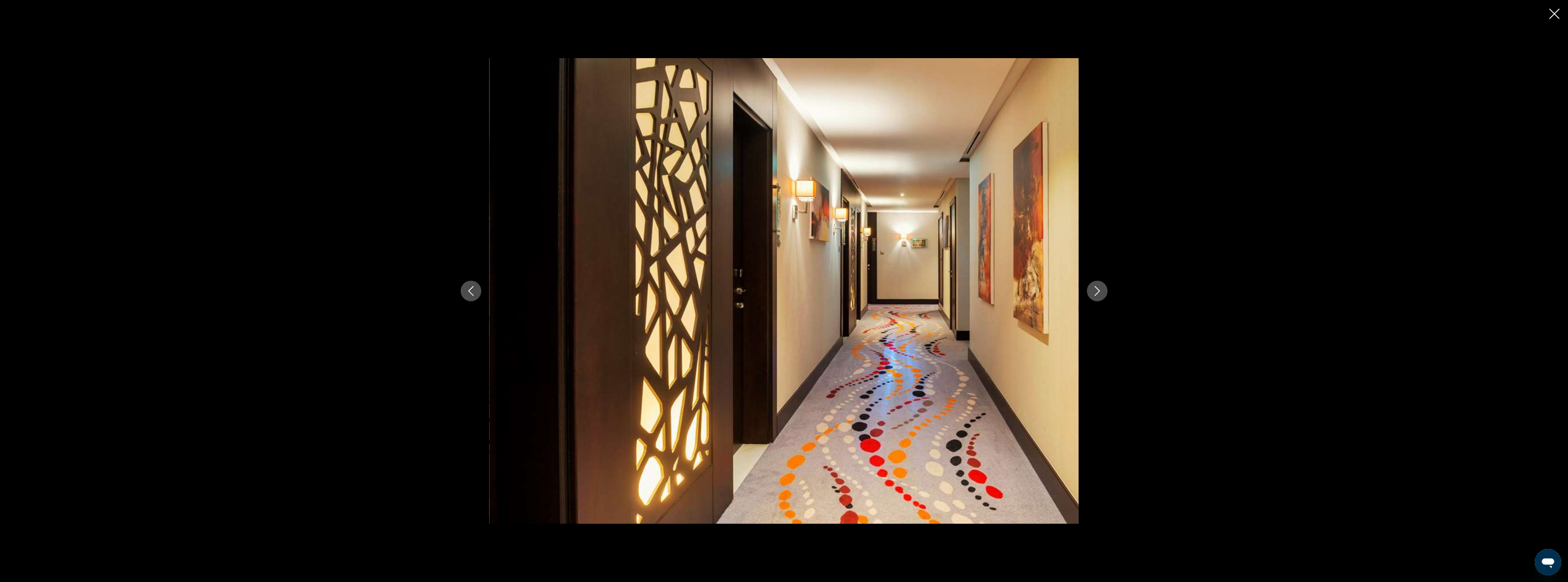
click at [1101, 292] on icon "Next image" at bounding box center [1097, 291] width 10 height 10
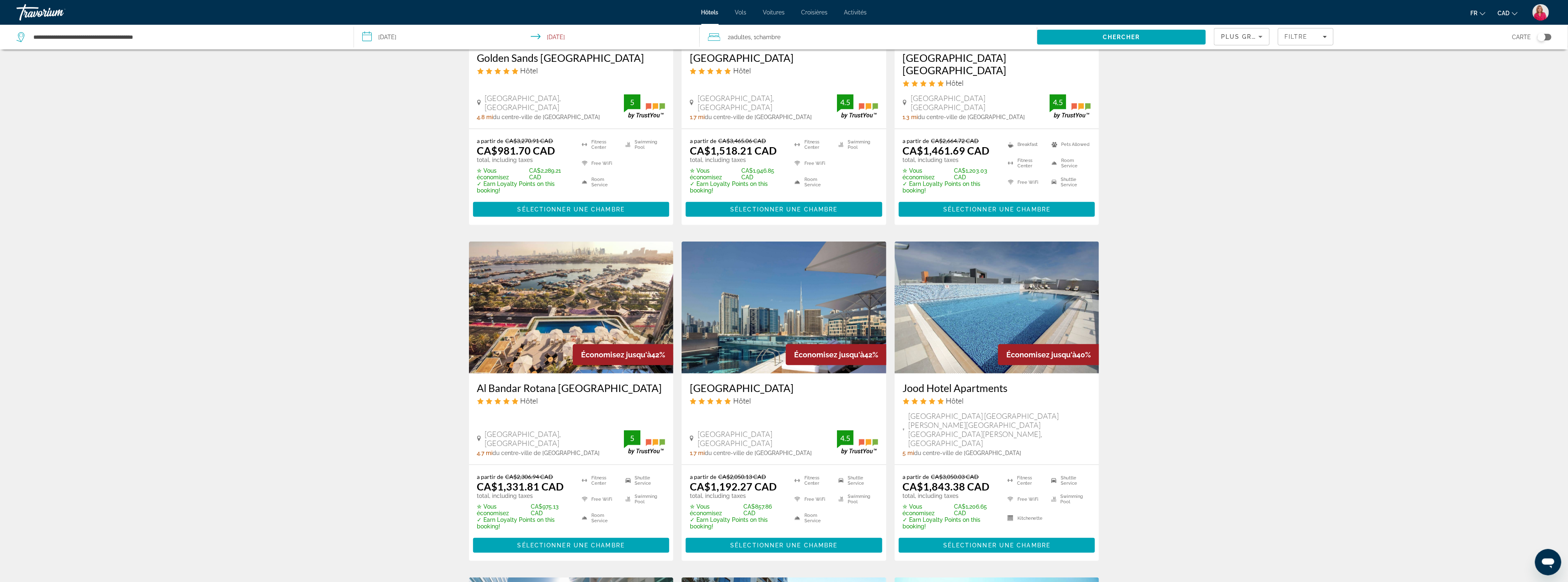
scroll to position [229, 0]
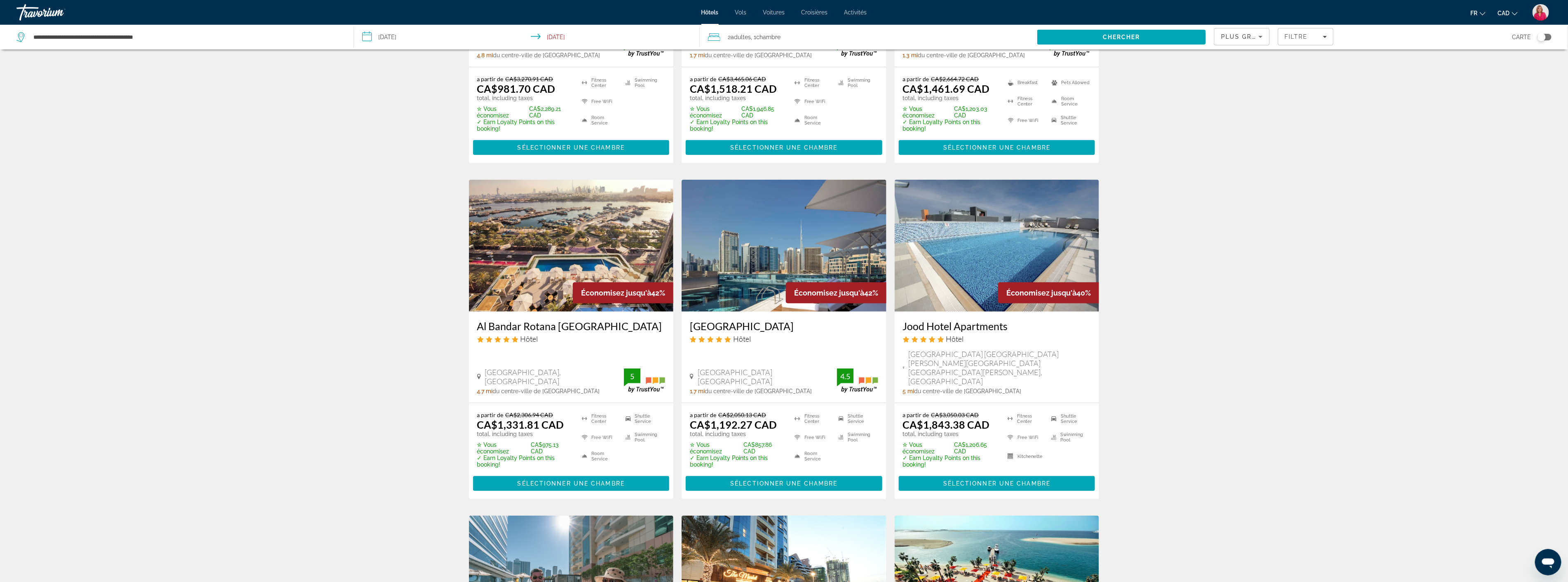
click at [763, 251] on img "Main content" at bounding box center [784, 245] width 205 height 132
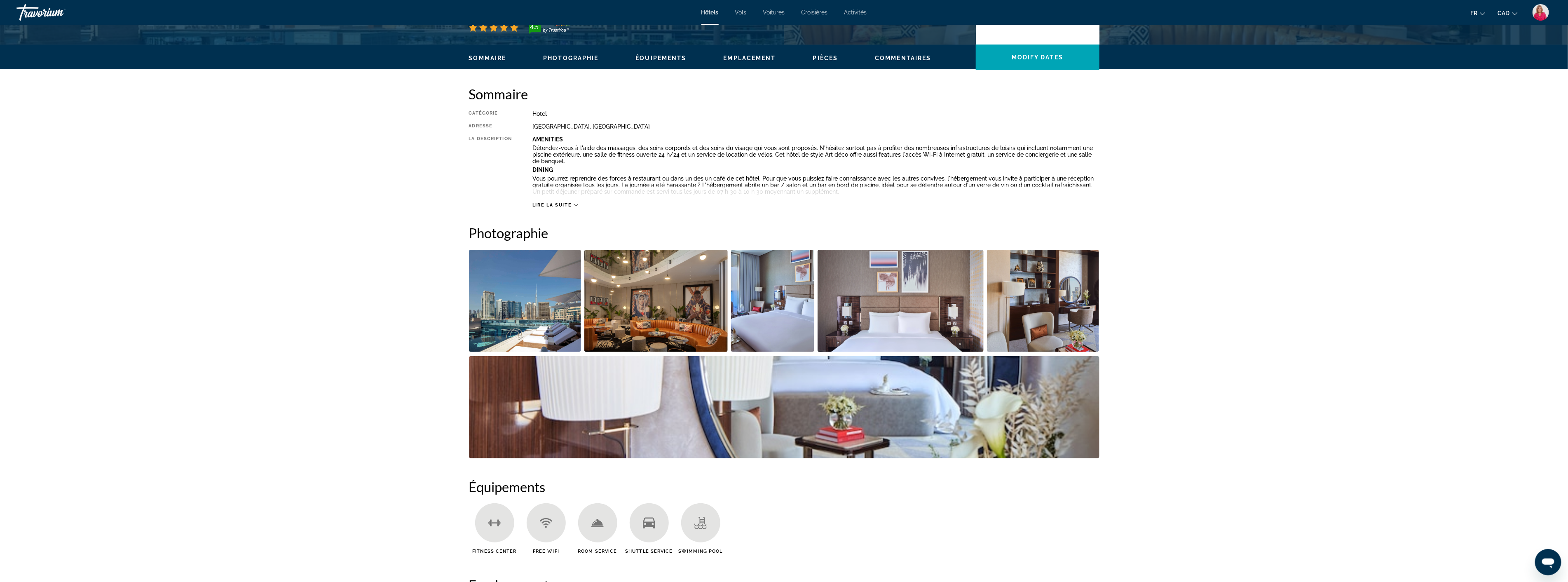
scroll to position [229, 0]
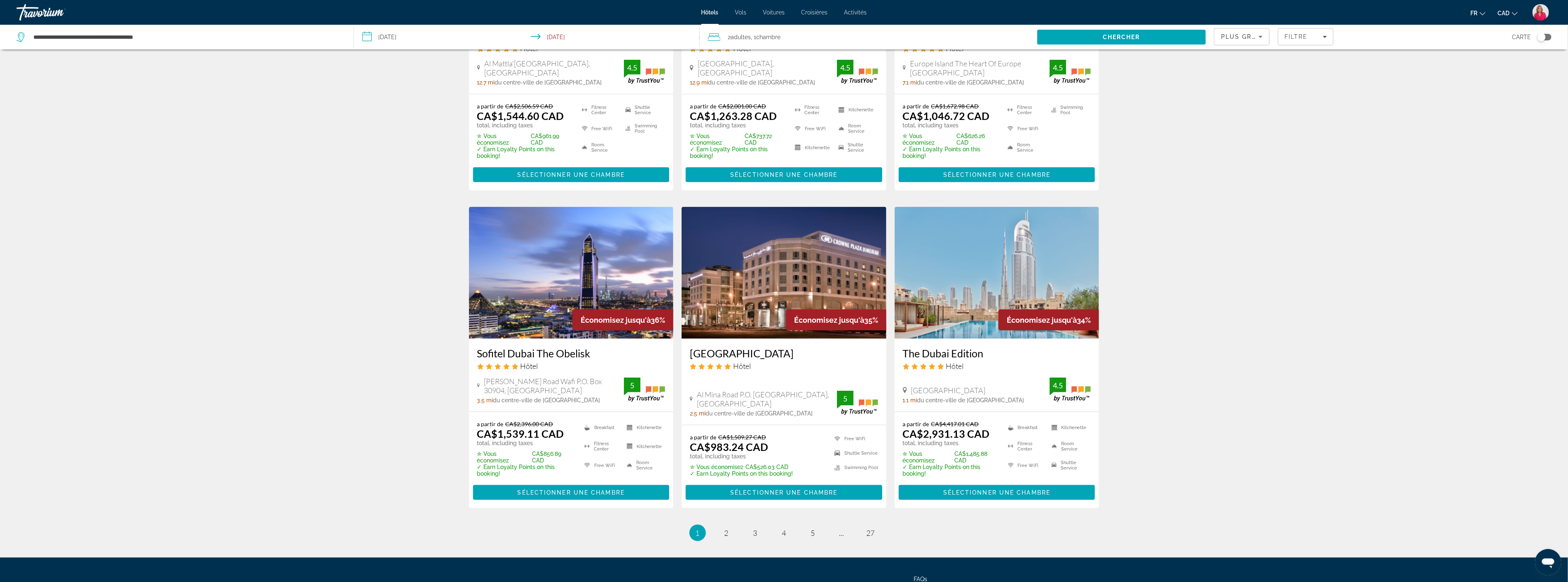
scroll to position [900, 0]
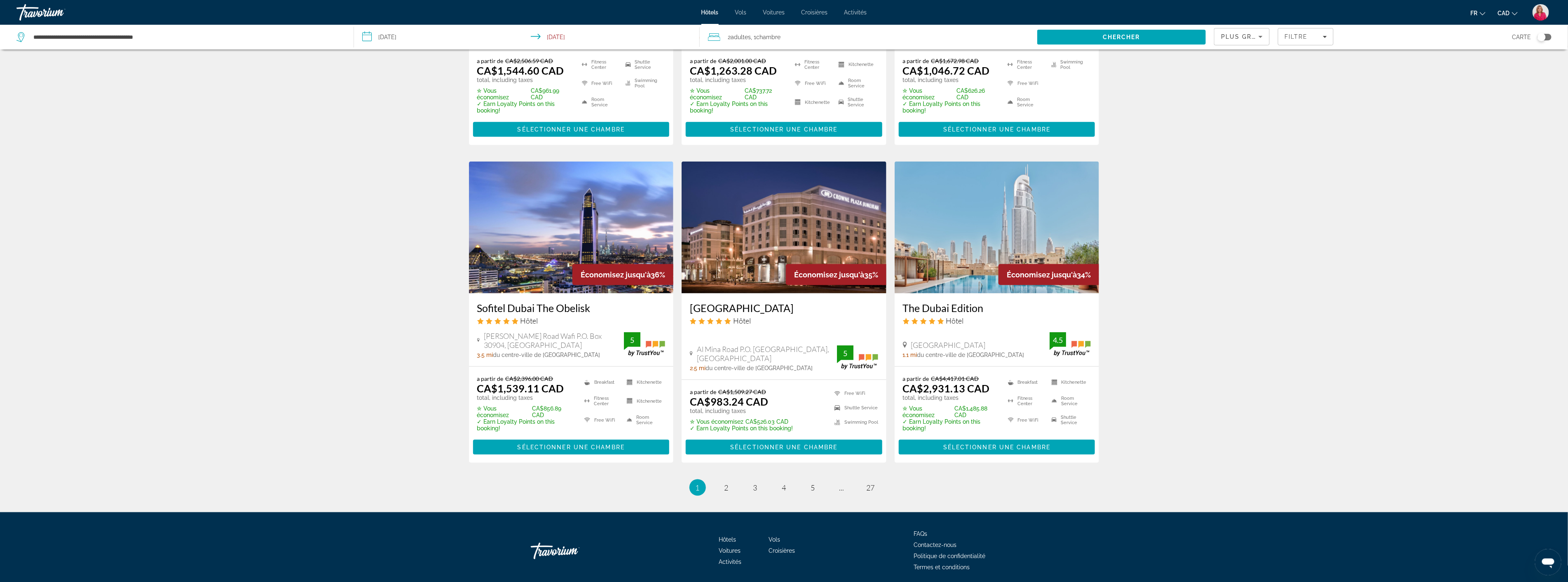
click at [716, 226] on img "Main content" at bounding box center [784, 227] width 205 height 132
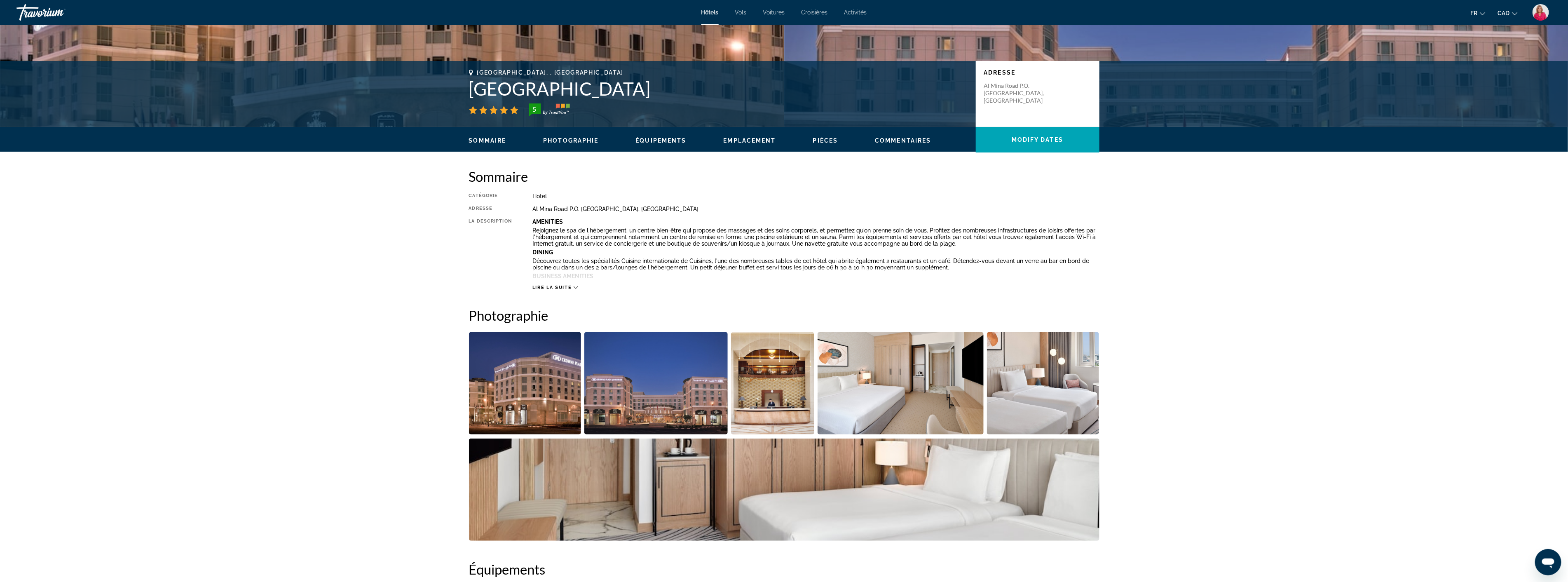
scroll to position [183, 0]
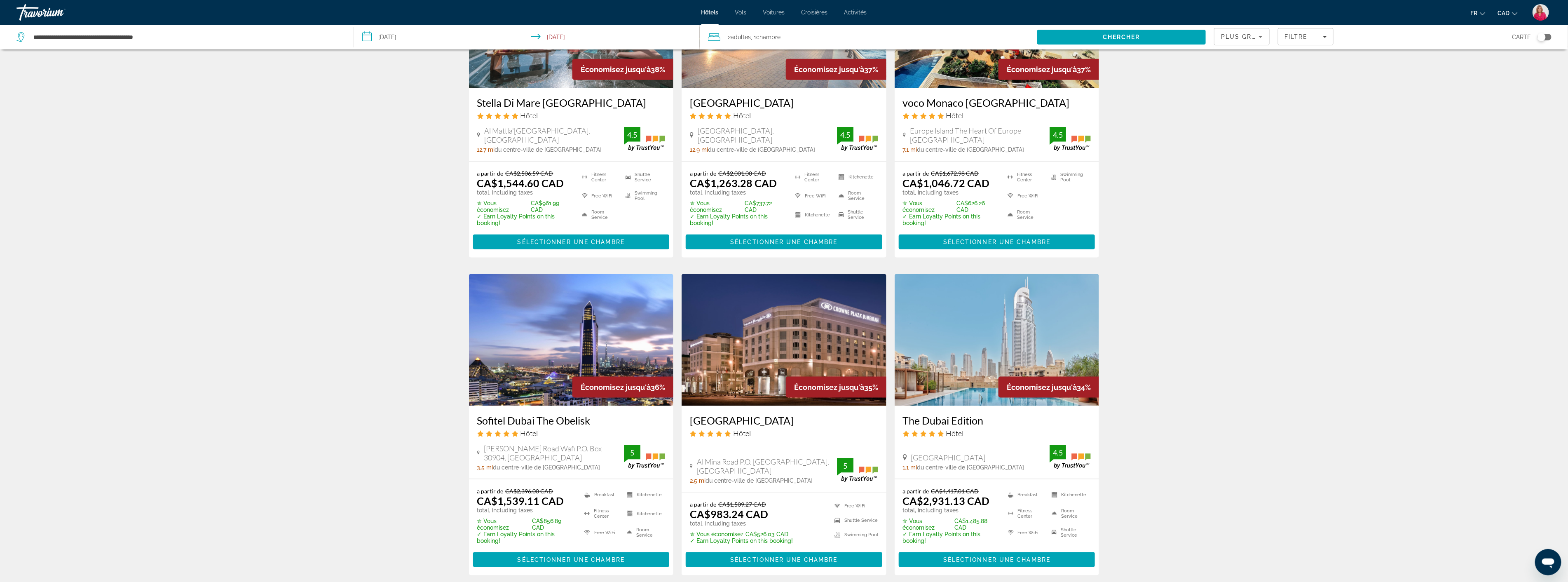
scroll to position [900, 0]
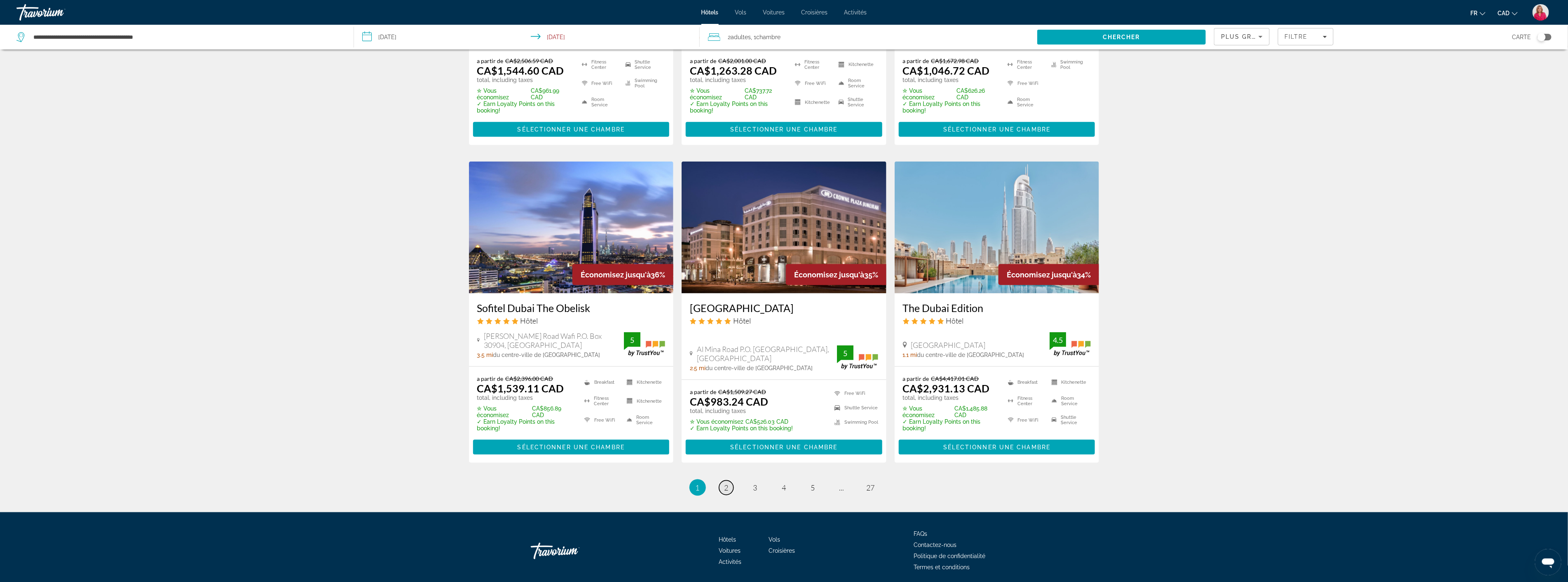
click at [729, 480] on link "page 2" at bounding box center [726, 488] width 15 height 15
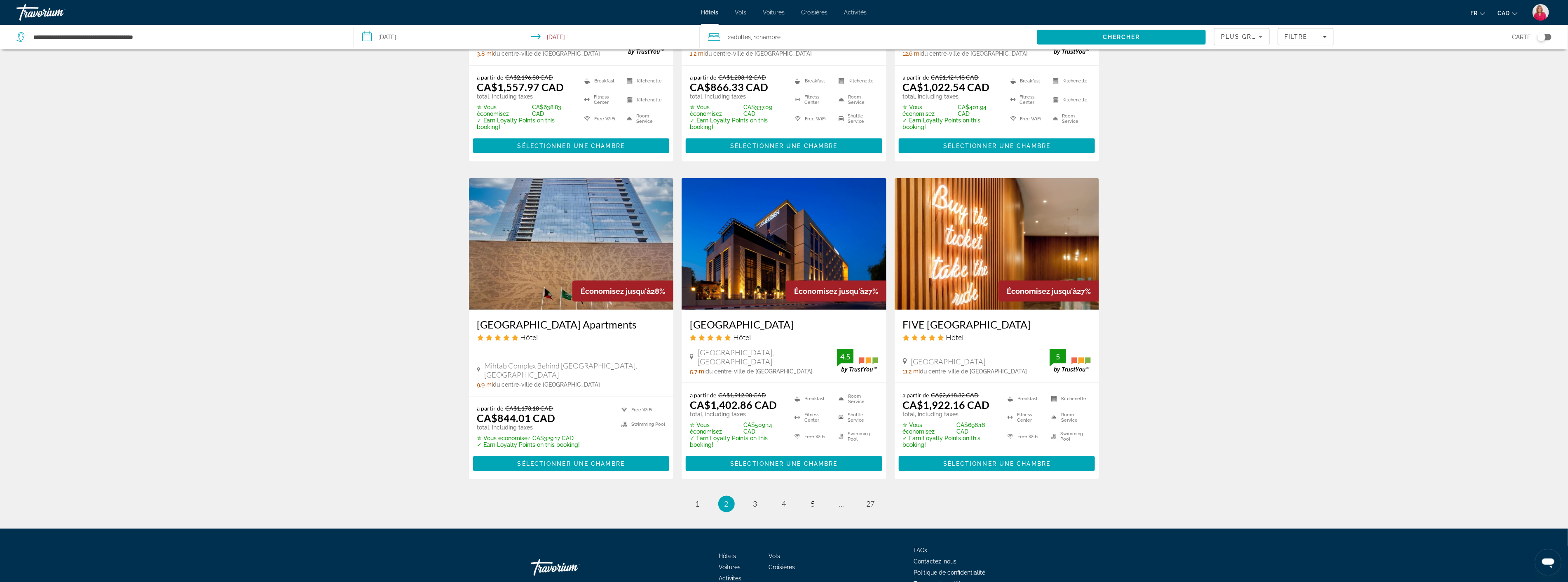
scroll to position [934, 0]
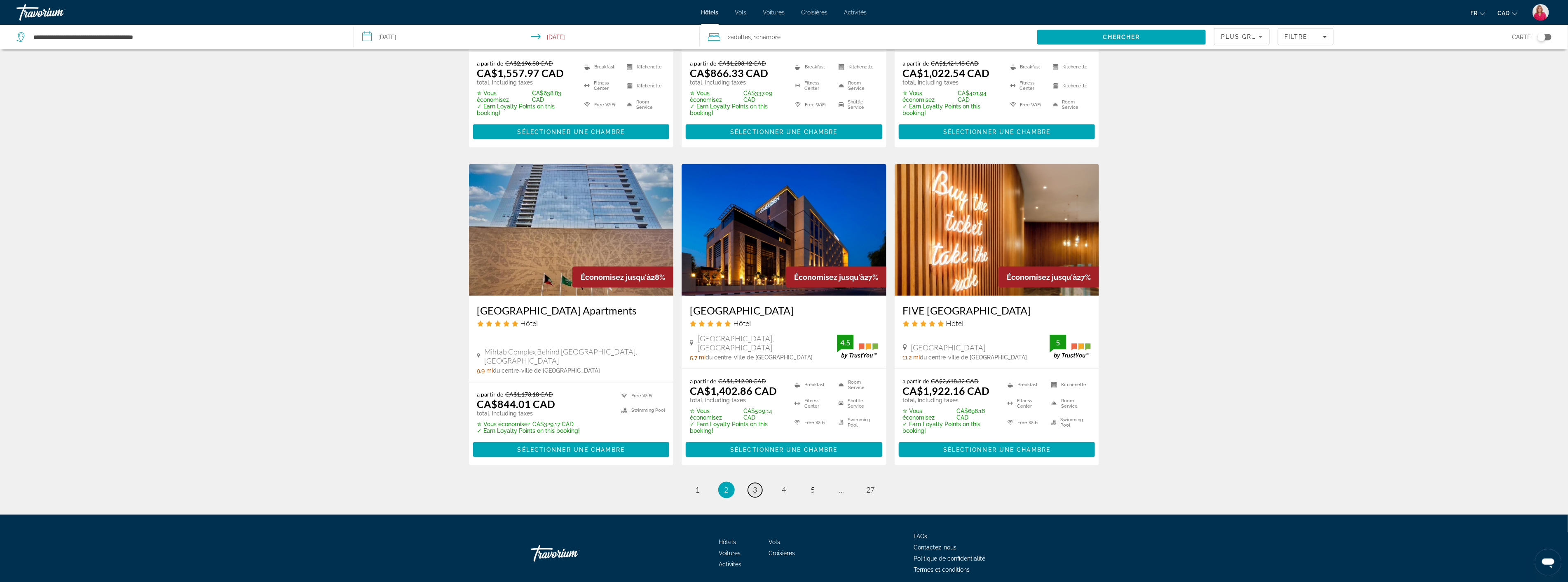
click at [758, 483] on link "page 3" at bounding box center [755, 490] width 15 height 15
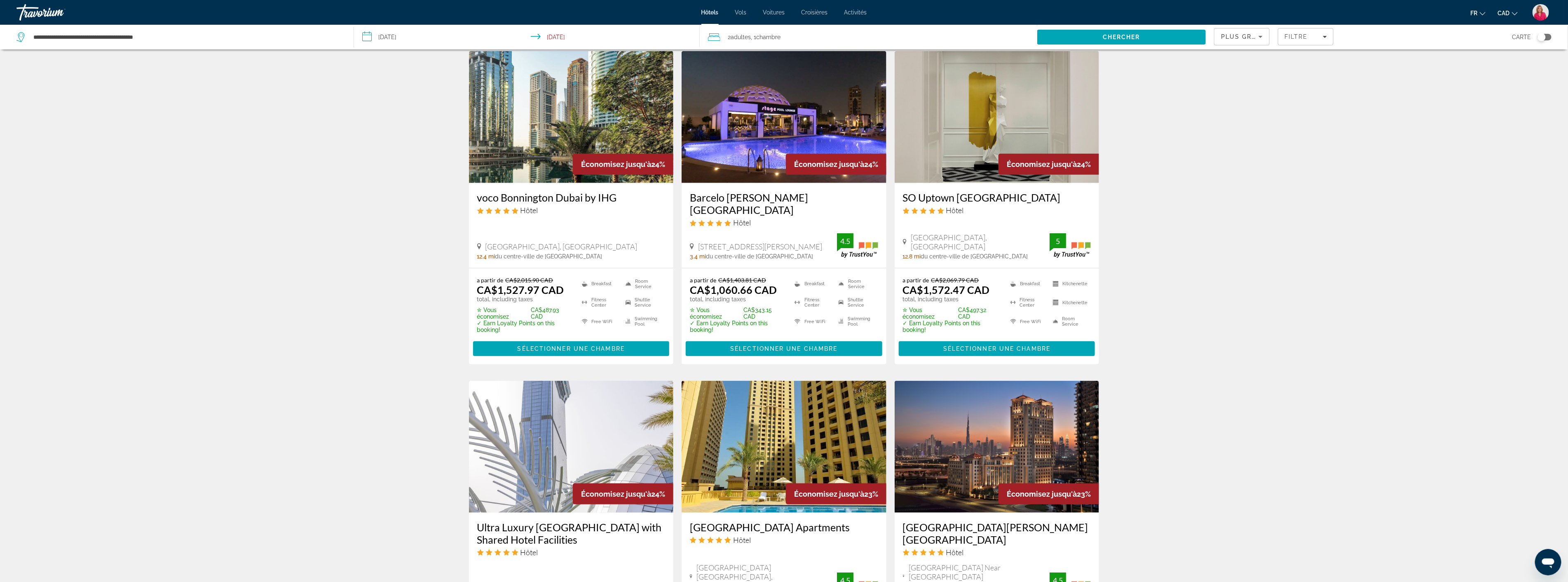
scroll to position [916, 0]
